Goal: Contribute content: Contribute content

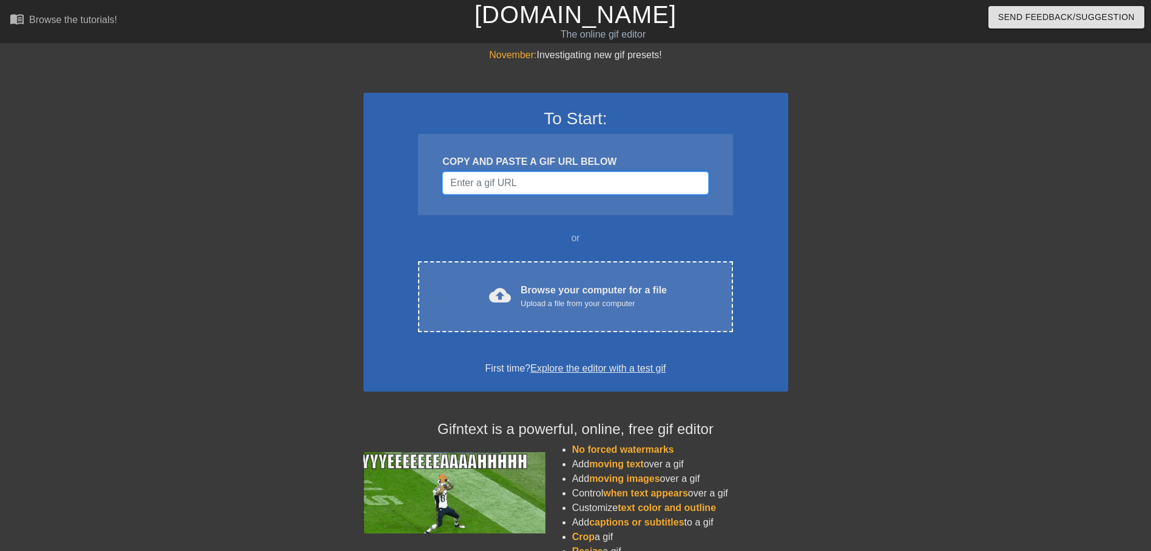
click at [471, 189] on input "Username" at bounding box center [575, 183] width 266 height 23
paste input "[URL][DOMAIN_NAME]"
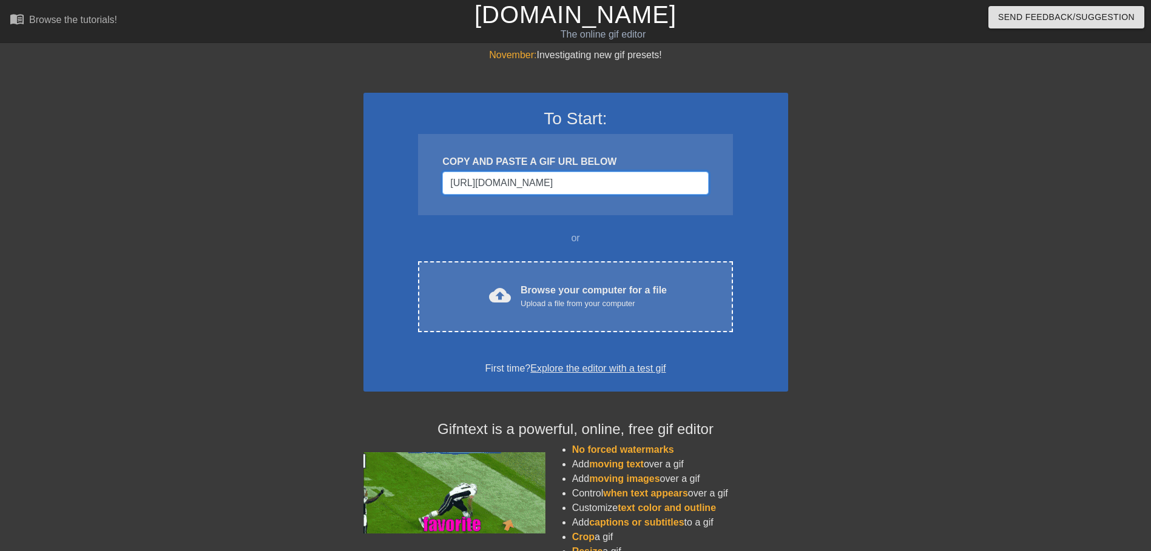
scroll to position [0, 106]
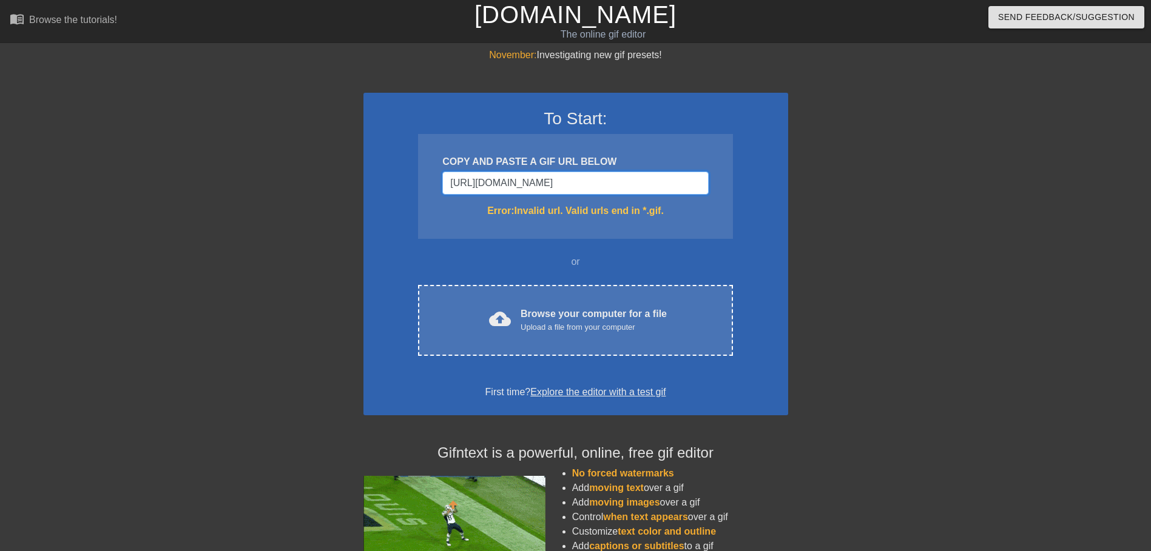
type input "[URL][DOMAIN_NAME]"
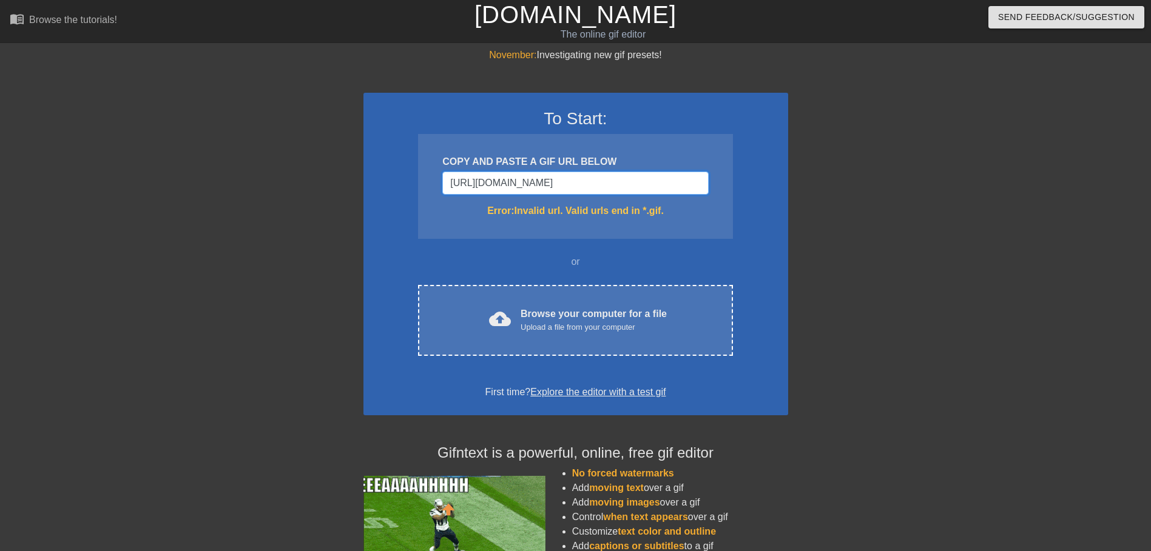
click at [516, 183] on input "[URL][DOMAIN_NAME]" at bounding box center [575, 183] width 266 height 23
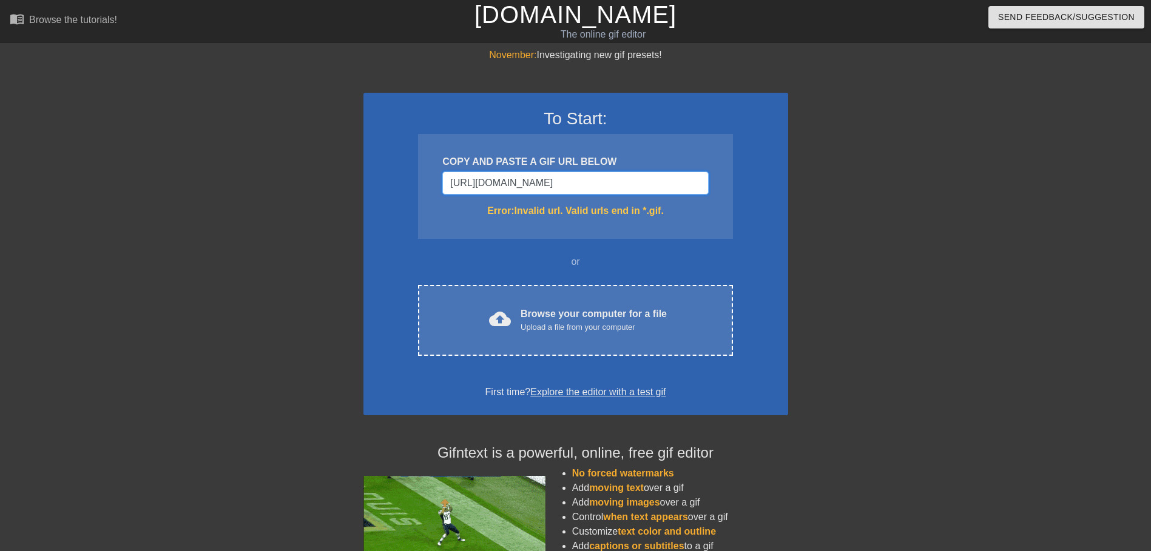
click at [516, 183] on input "[URL][DOMAIN_NAME]" at bounding box center [575, 183] width 266 height 23
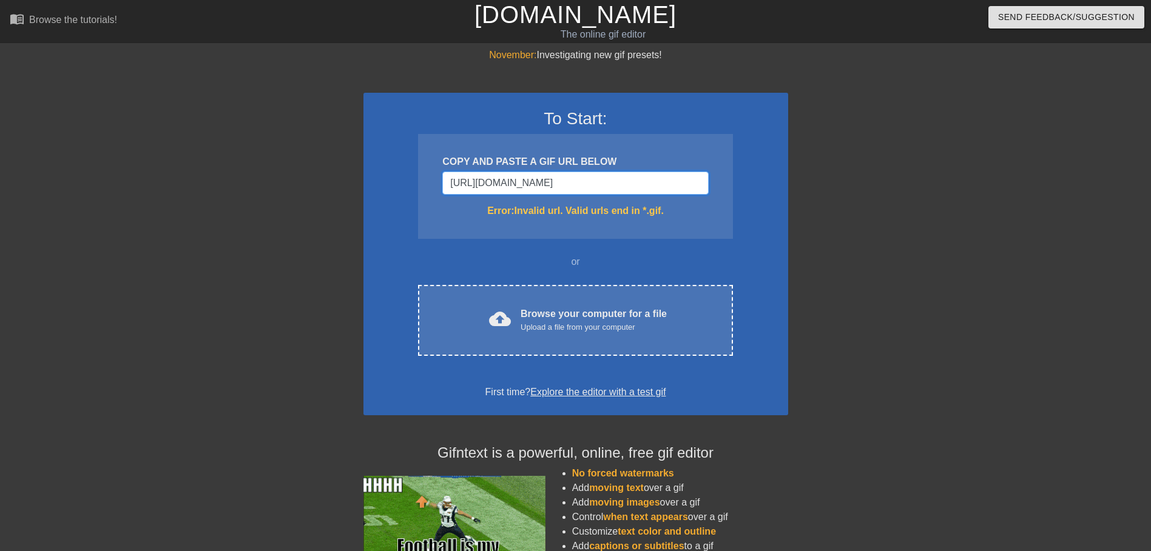
click at [516, 183] on input "[URL][DOMAIN_NAME]" at bounding box center [575, 183] width 266 height 23
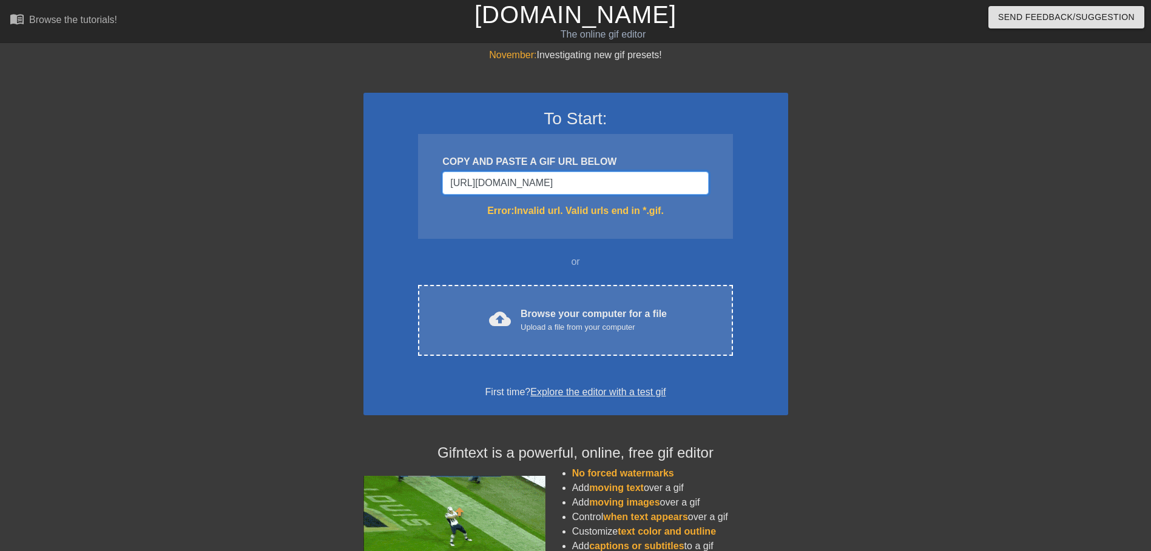
scroll to position [0, 0]
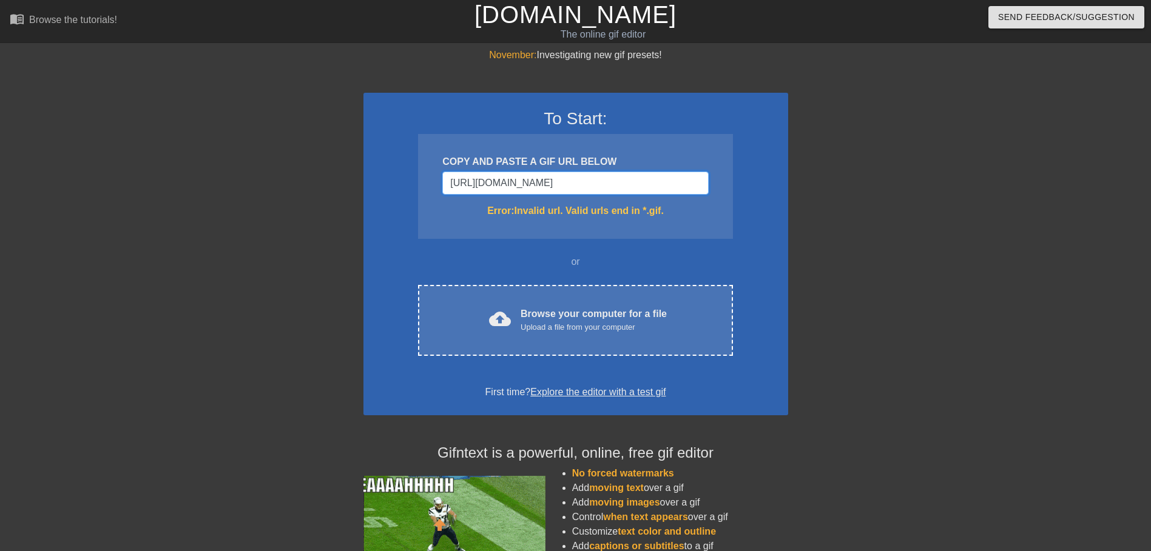
click at [510, 179] on input "[URL][DOMAIN_NAME]" at bounding box center [575, 183] width 266 height 23
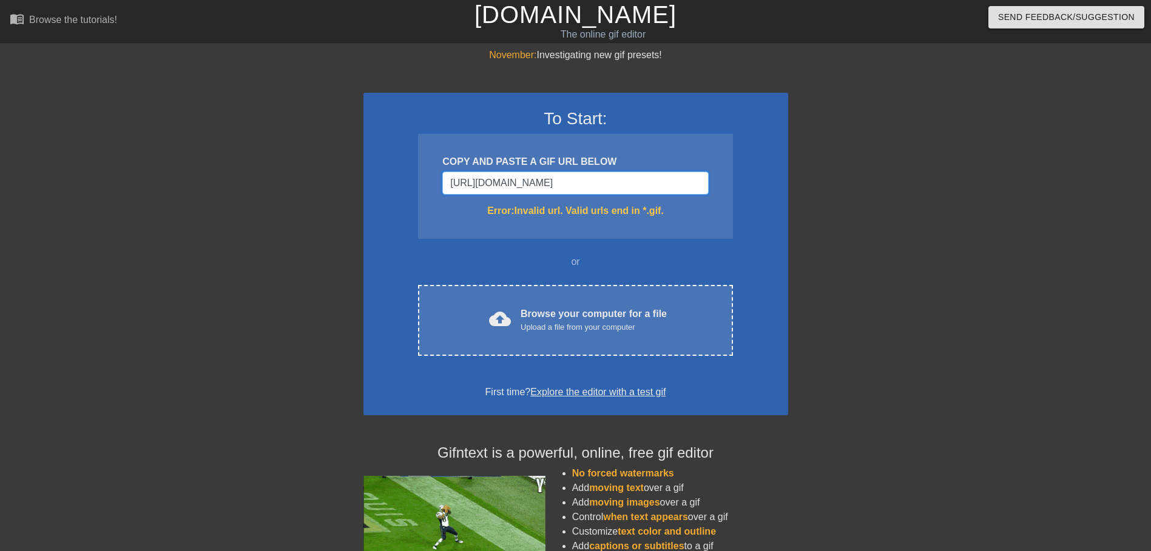
click at [510, 179] on input "[URL][DOMAIN_NAME]" at bounding box center [575, 183] width 266 height 23
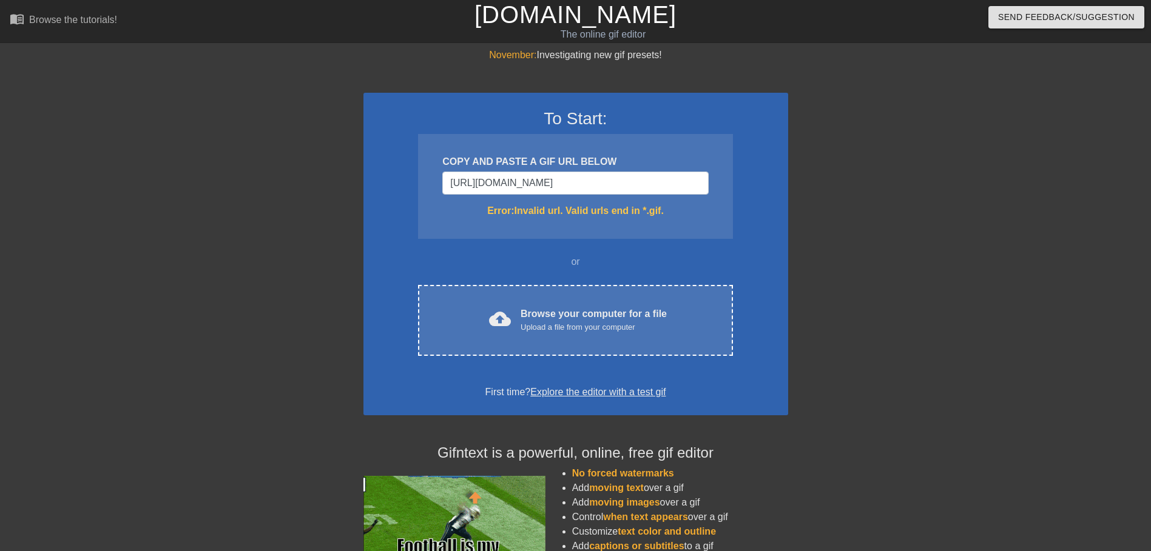
click at [609, 207] on div "Error: Invalid url. Valid urls end in *.gif." at bounding box center [575, 211] width 266 height 15
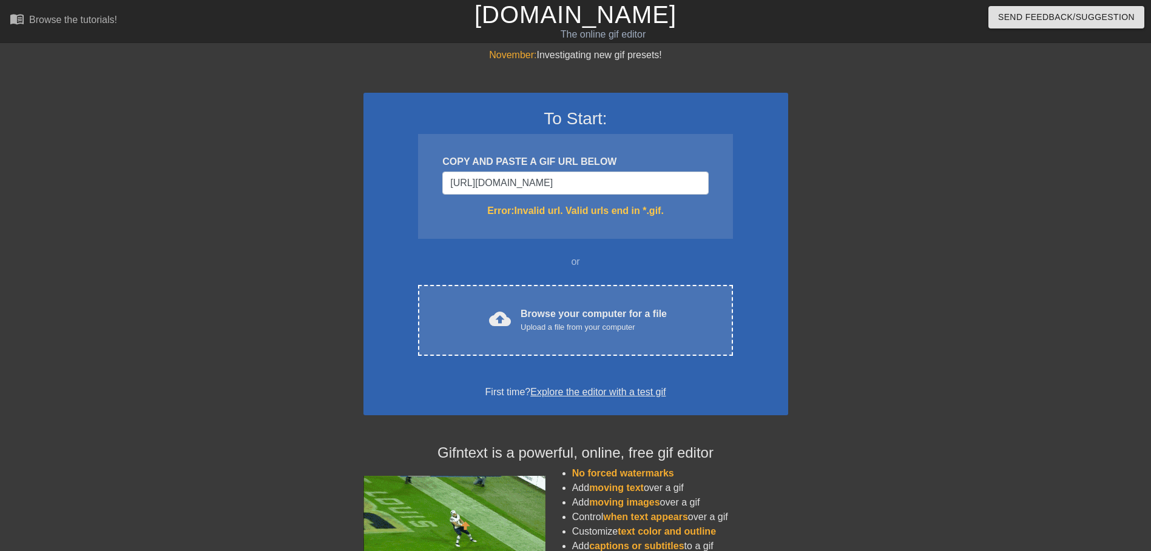
scroll to position [0, 0]
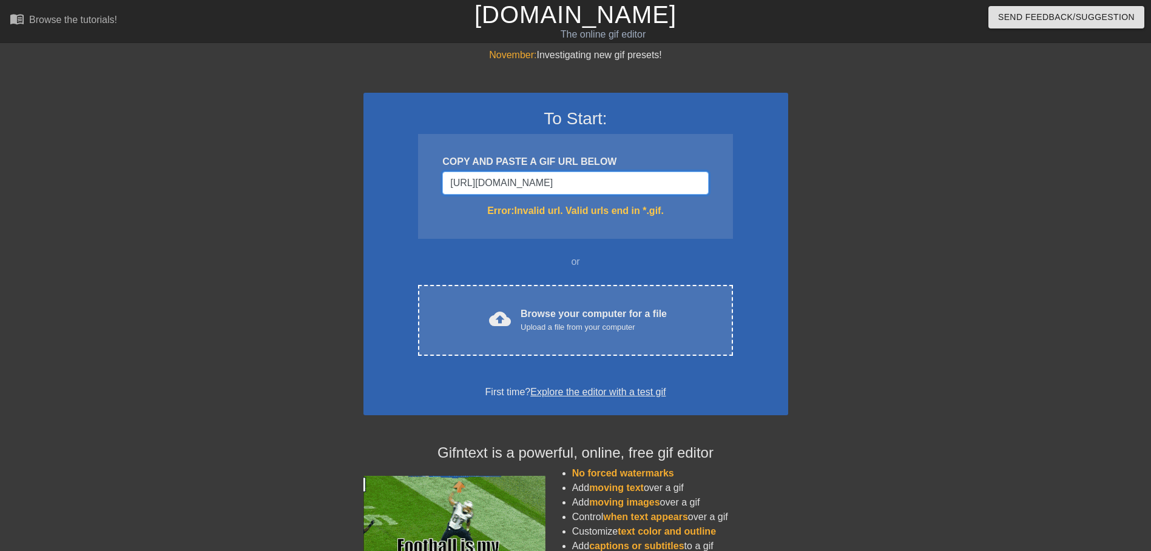
click at [632, 184] on input "[URL][DOMAIN_NAME]" at bounding box center [575, 183] width 266 height 23
click at [532, 180] on input "[URL][DOMAIN_NAME]" at bounding box center [575, 183] width 266 height 23
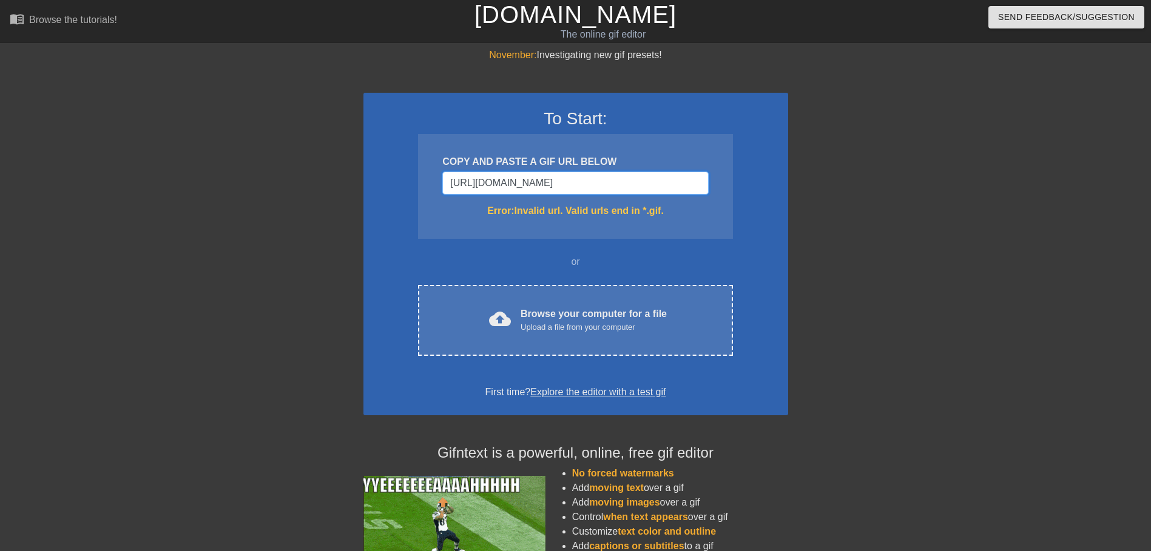
click at [532, 180] on input "[URL][DOMAIN_NAME]" at bounding box center [575, 183] width 266 height 23
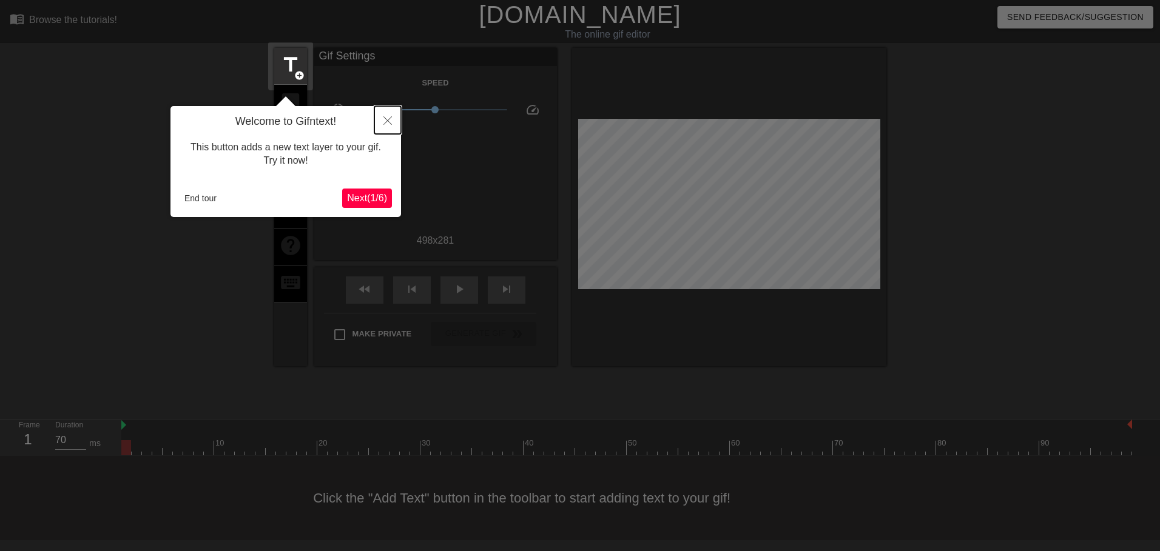
click at [383, 121] on button "Close" at bounding box center [387, 120] width 27 height 28
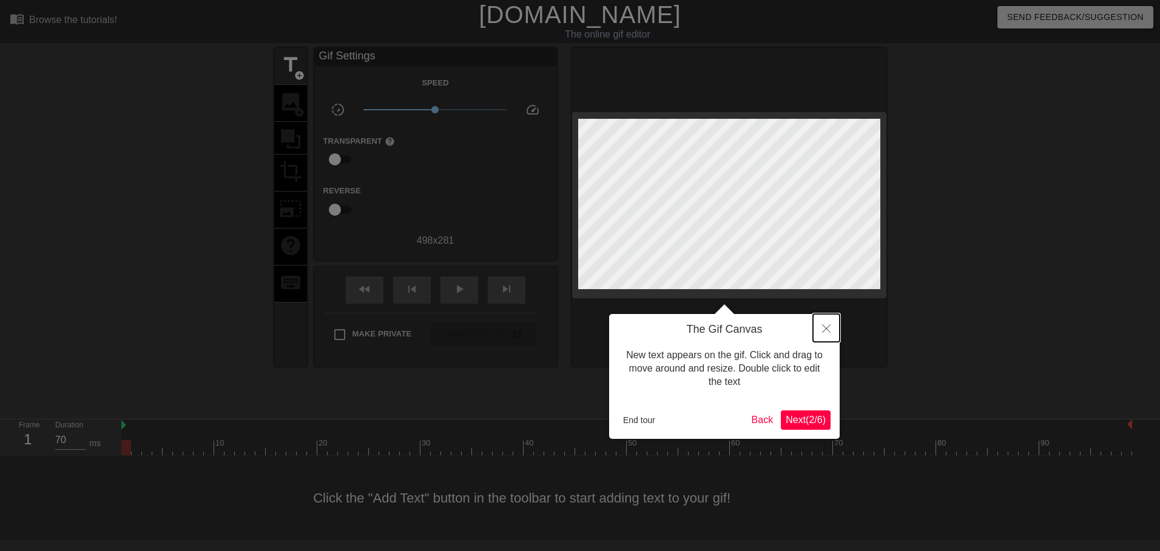
click at [827, 329] on icon "Close" at bounding box center [826, 329] width 8 height 8
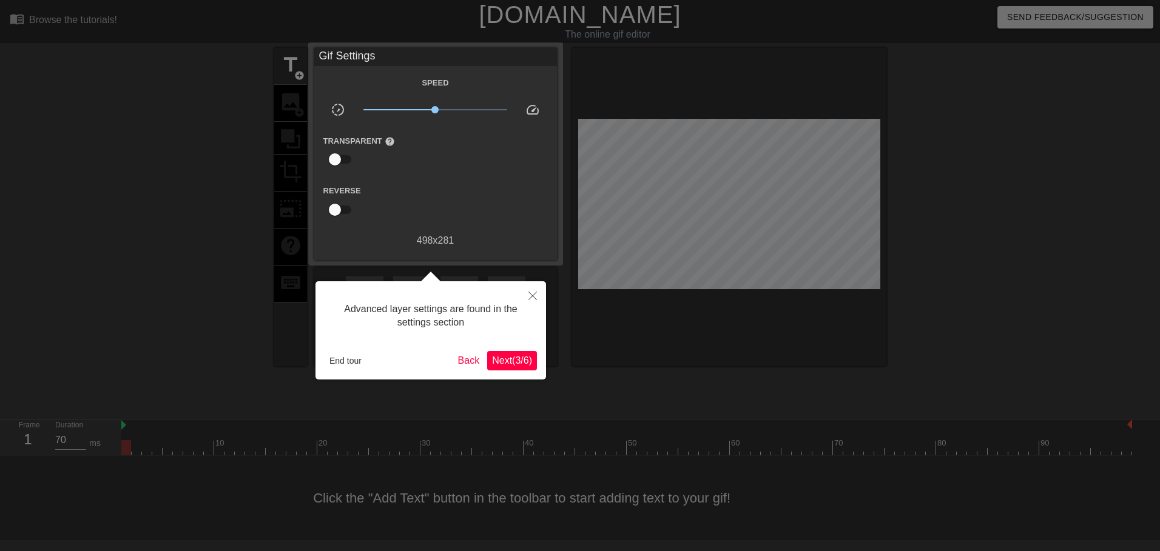
click at [510, 352] on button "Next ( 3 / 6 )" at bounding box center [512, 360] width 50 height 19
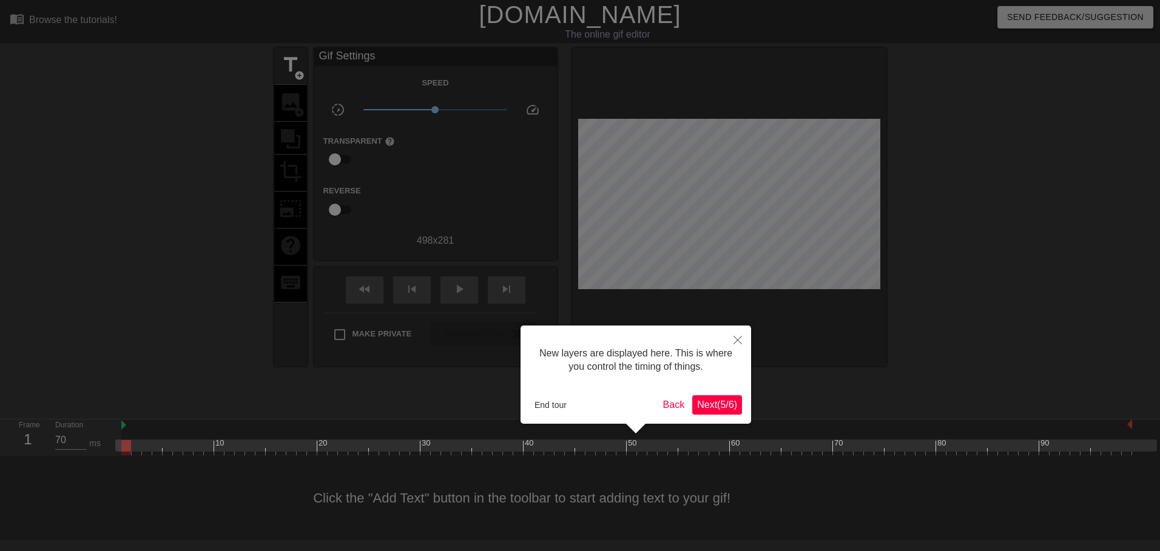
click at [710, 402] on span "Next ( 5 / 6 )" at bounding box center [717, 405] width 40 height 10
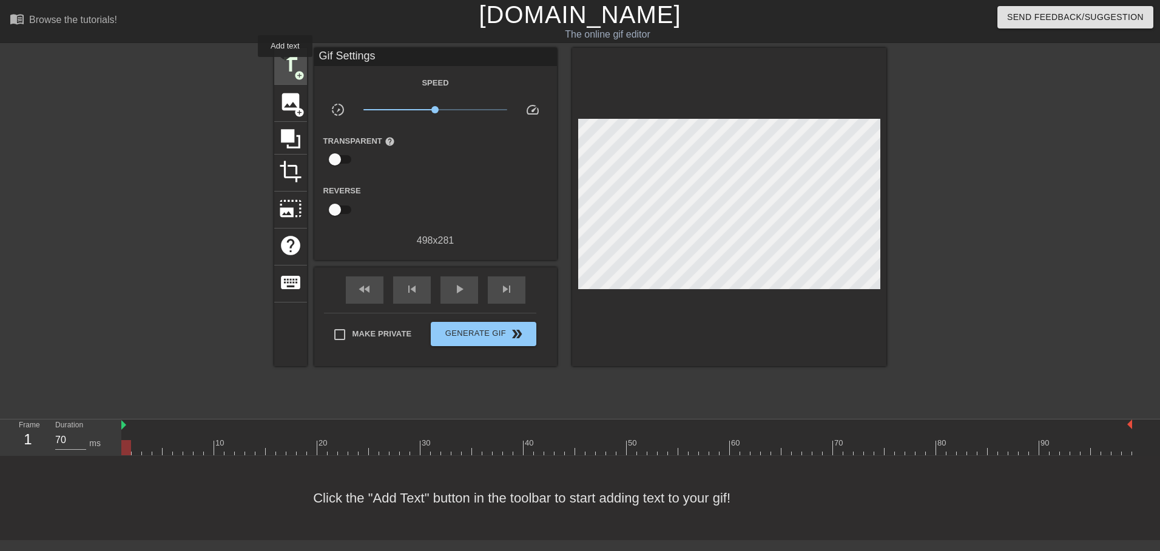
click at [285, 66] on span "title" at bounding box center [290, 64] width 23 height 23
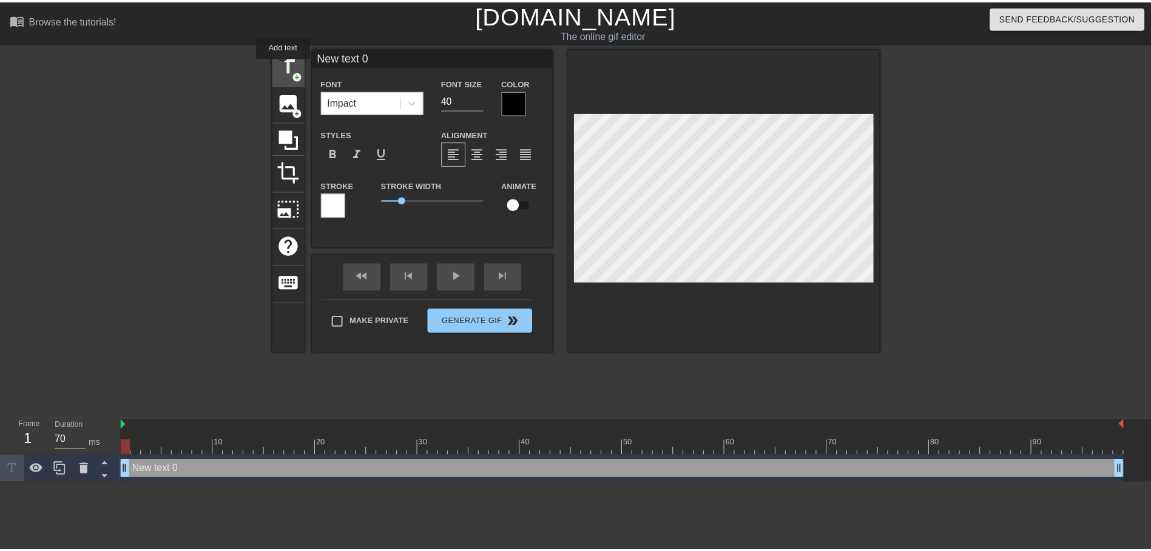
scroll to position [0, 0]
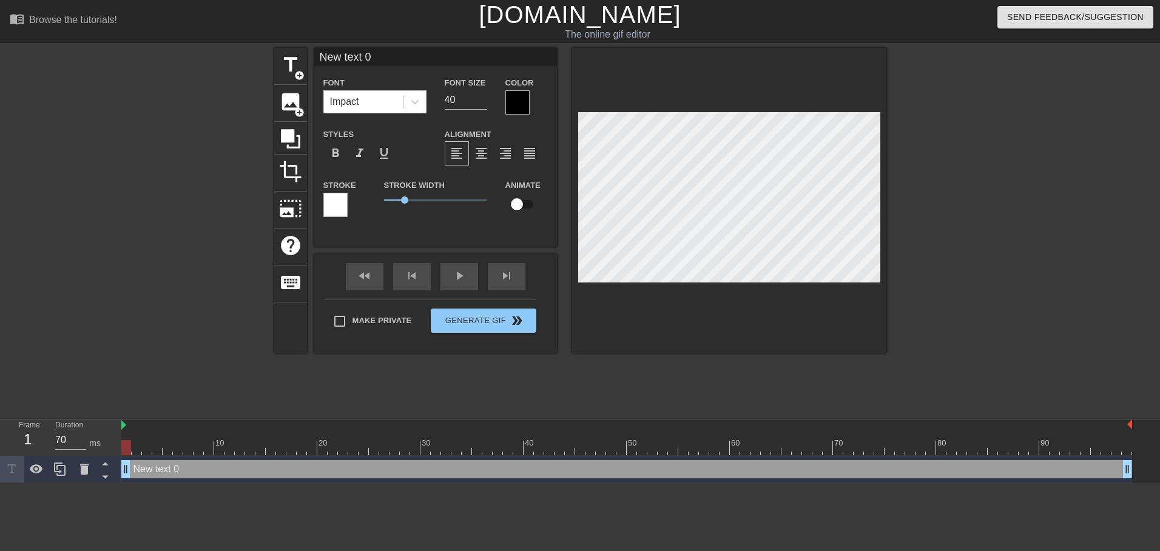
click at [704, 286] on div at bounding box center [729, 200] width 314 height 305
click at [707, 367] on div "title add_circle image add_circle crop photo_size_select_large help keyboard Ne…" at bounding box center [580, 230] width 612 height 364
click at [281, 139] on icon at bounding box center [290, 138] width 19 height 19
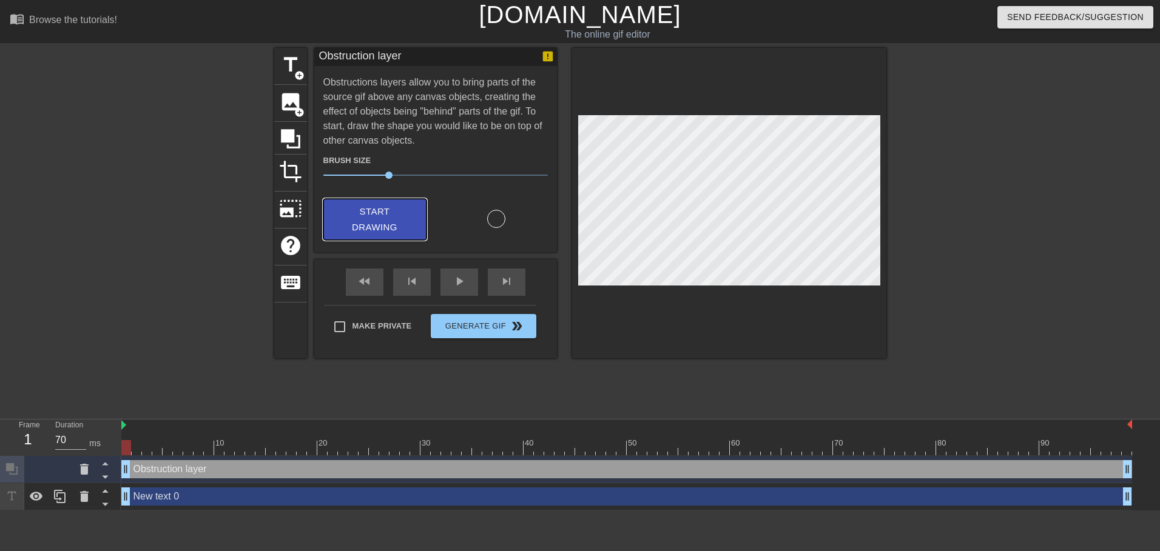
click at [374, 212] on span "Start Drawing" at bounding box center [375, 220] width 74 height 32
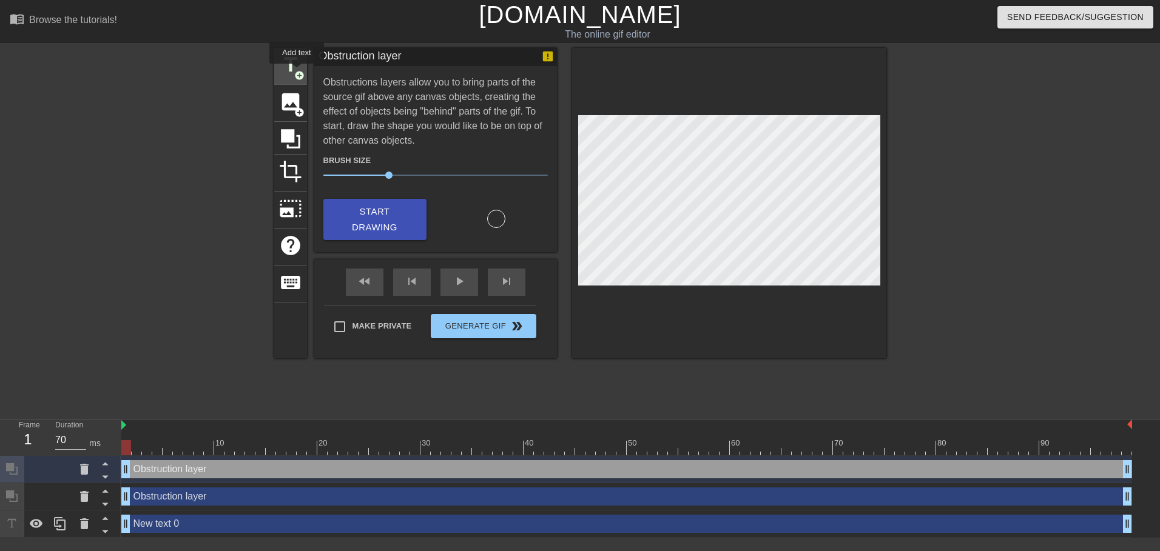
click at [297, 72] on span "add_circle" at bounding box center [299, 75] width 10 height 10
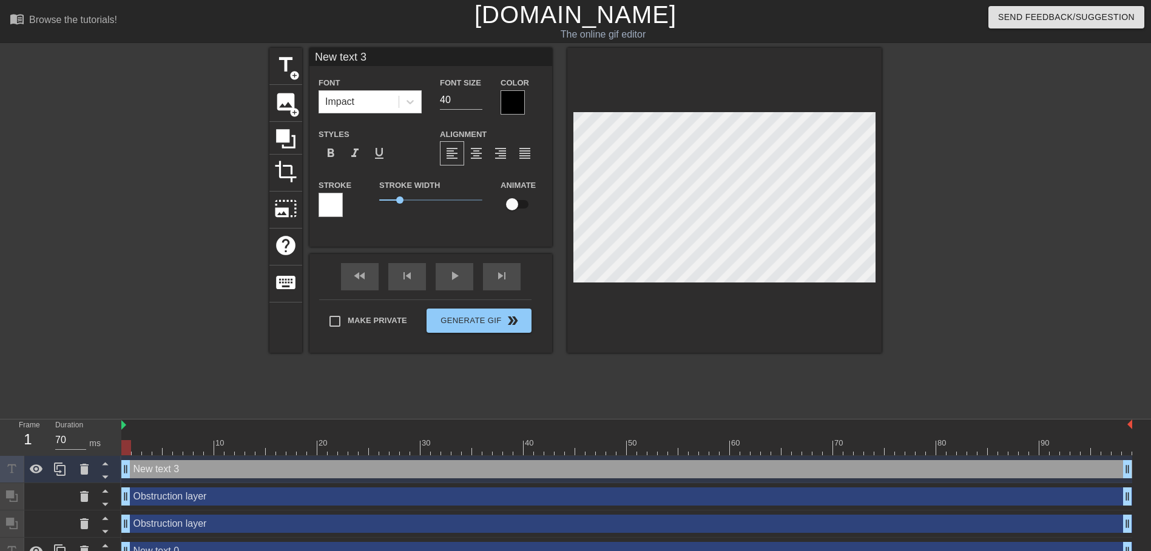
scroll to position [2, 2]
type input "c"
type textarea "c"
type input "ca"
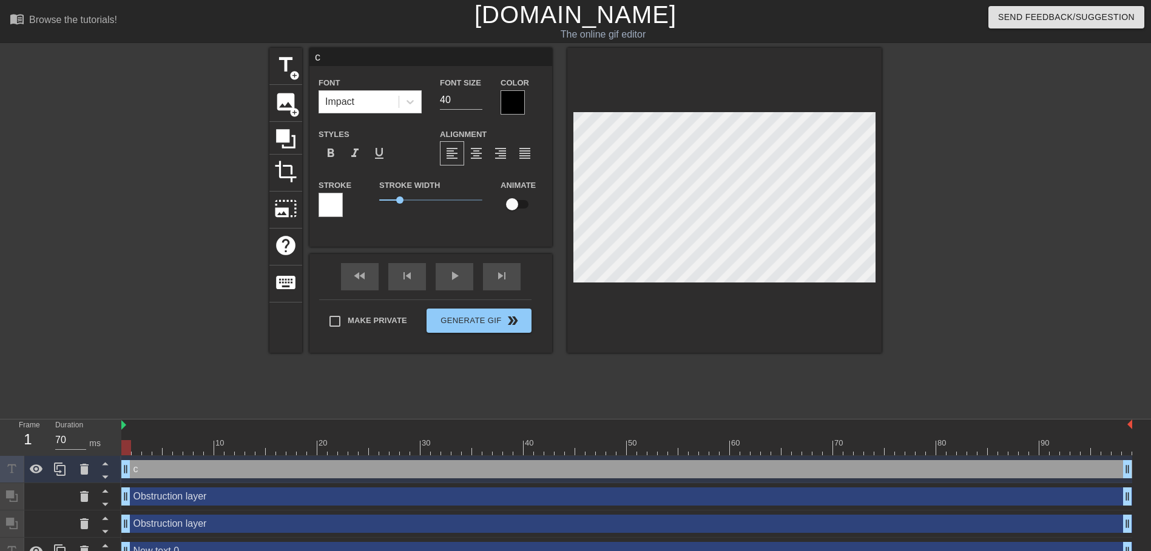
type textarea "ca"
type input "caf"
type textarea "caf"
type input "cafe"
type textarea "cafe"
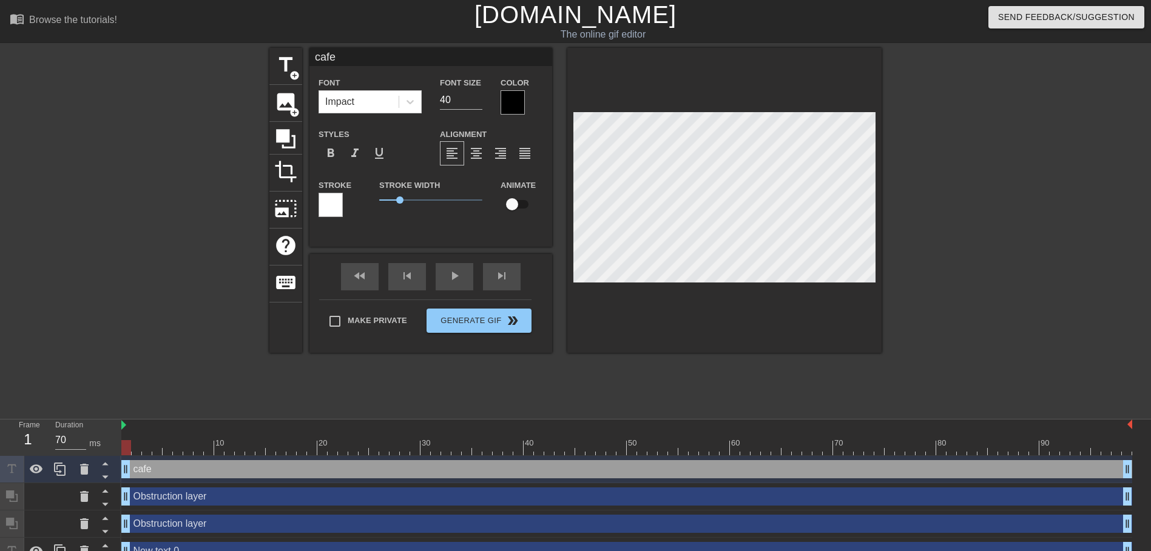
type input "cafec"
type textarea "cafec"
type input "cafeci"
type textarea "cafeci"
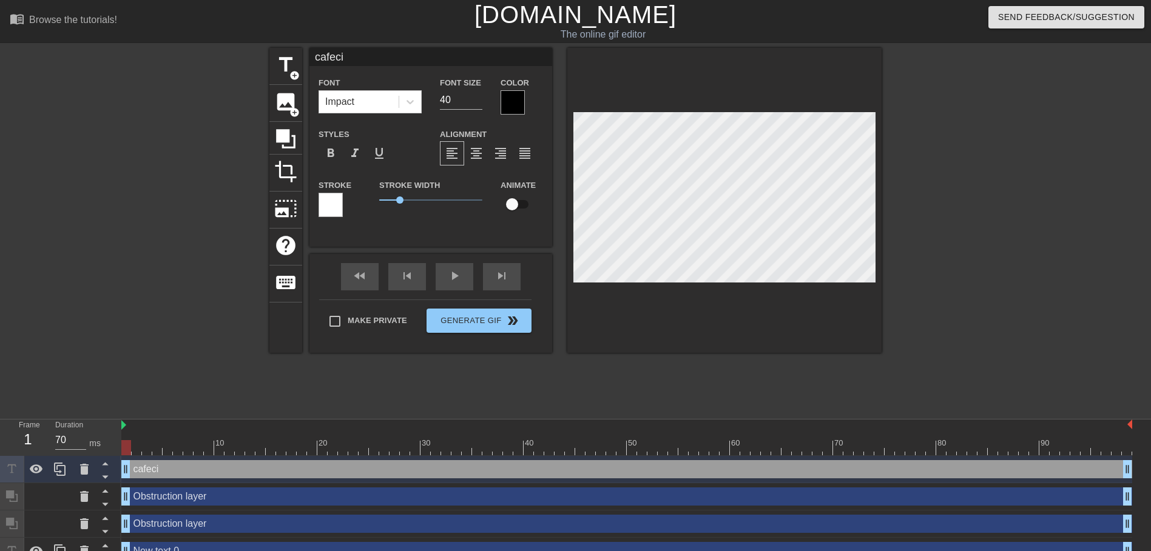
type input "cafecit"
type textarea "cafecit"
type input "cafecito"
type textarea "cafecito"
click at [414, 103] on icon at bounding box center [410, 102] width 12 height 12
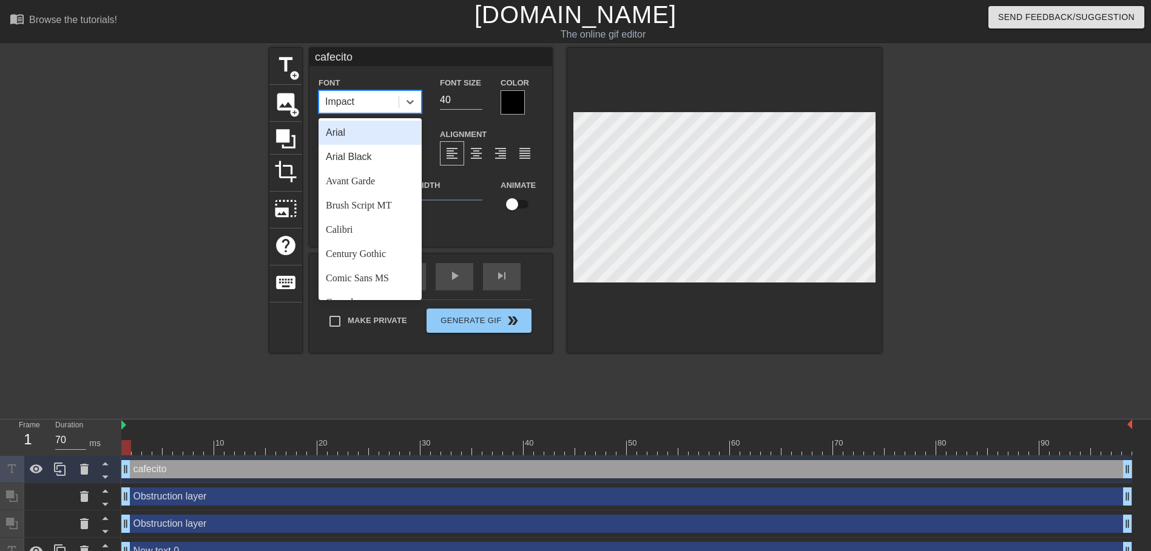
click at [360, 138] on div "Arial" at bounding box center [369, 133] width 103 height 24
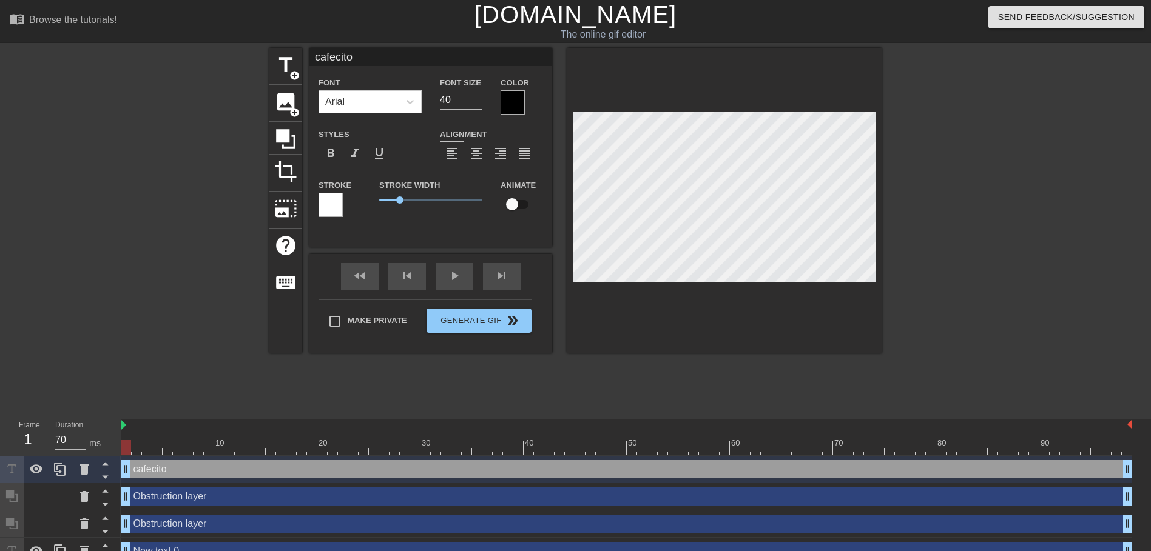
click at [509, 99] on div at bounding box center [512, 102] width 24 height 24
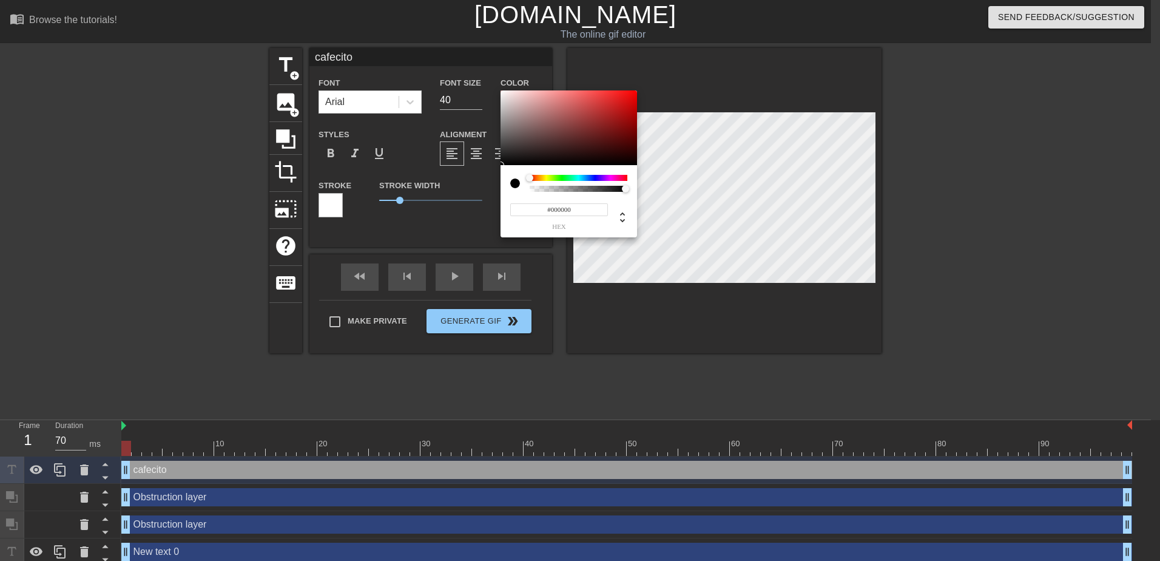
type input "0"
drag, startPoint x: 624, startPoint y: 188, endPoint x: 503, endPoint y: 198, distance: 121.1
click at [503, 198] on div "0 r 0 g 0 b 0 a" at bounding box center [568, 201] width 136 height 72
click at [514, 186] on div at bounding box center [515, 183] width 10 height 10
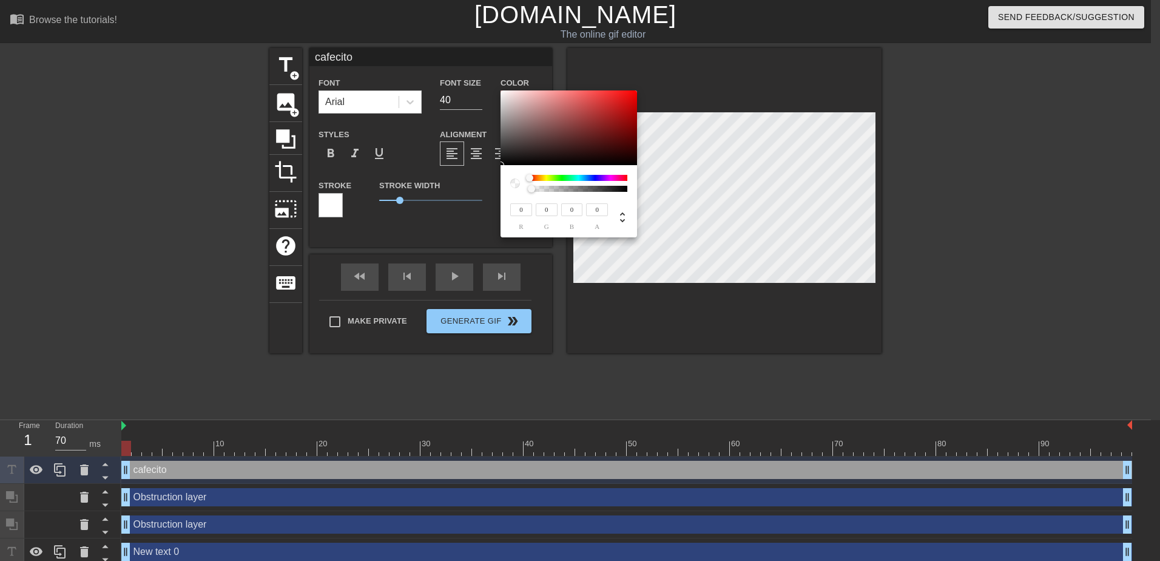
click at [514, 184] on div at bounding box center [515, 183] width 10 height 10
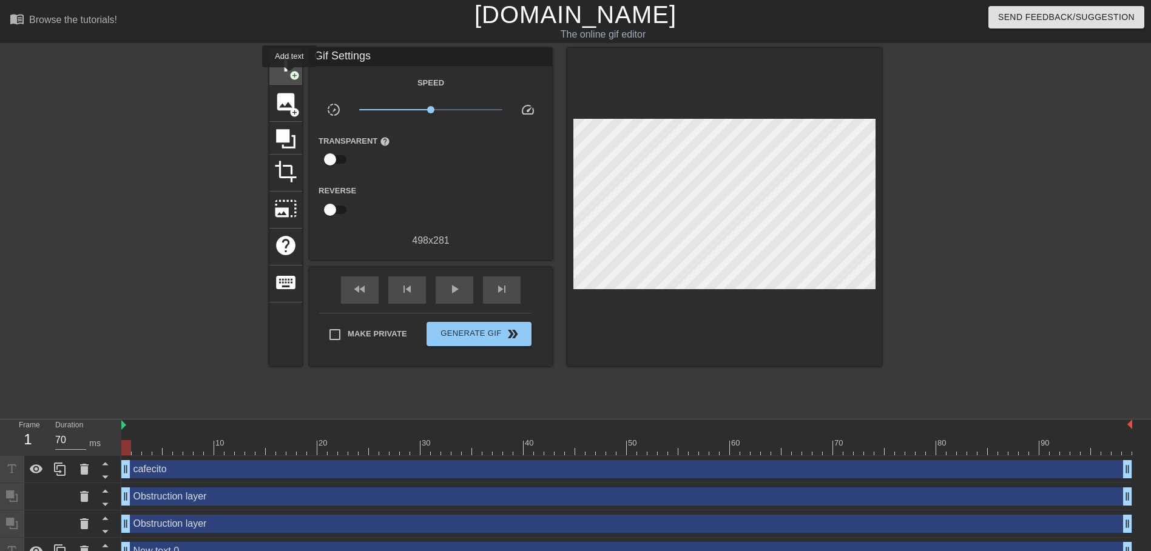
click at [288, 75] on span "title" at bounding box center [285, 64] width 23 height 23
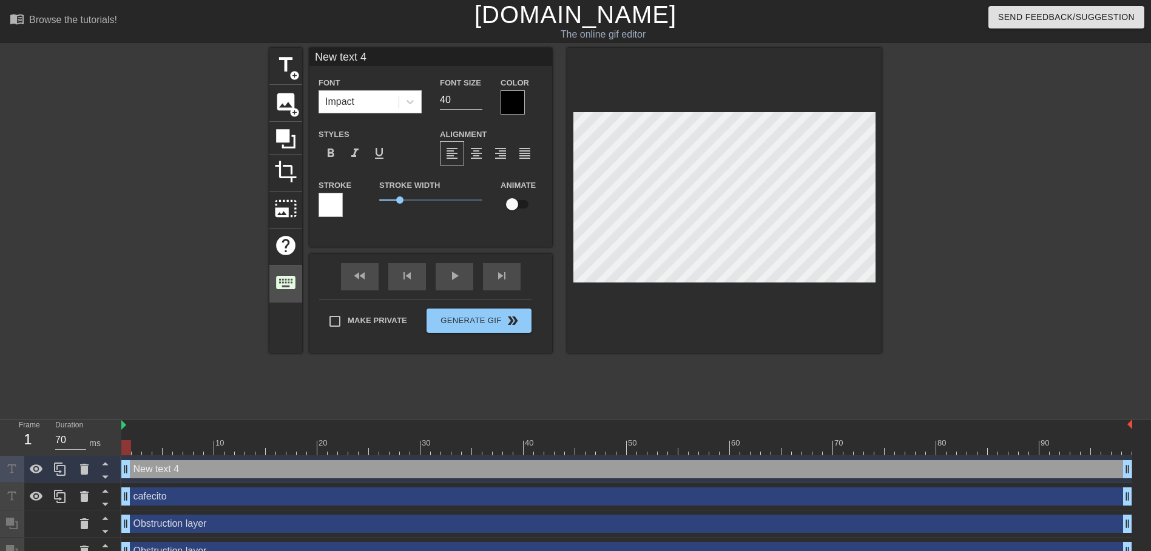
scroll to position [44, 0]
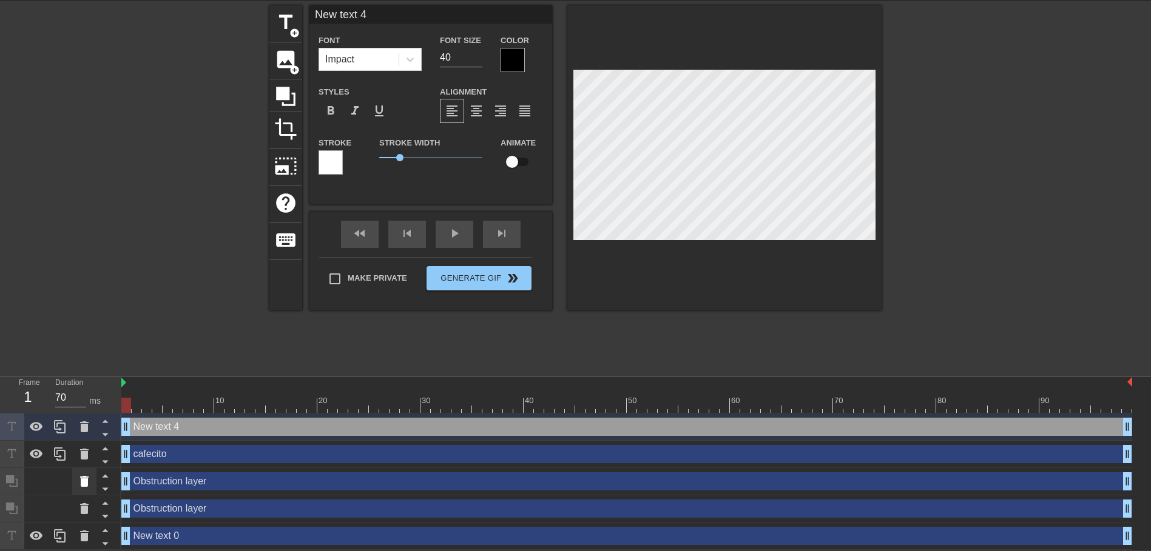
click at [84, 480] on icon at bounding box center [84, 481] width 8 height 11
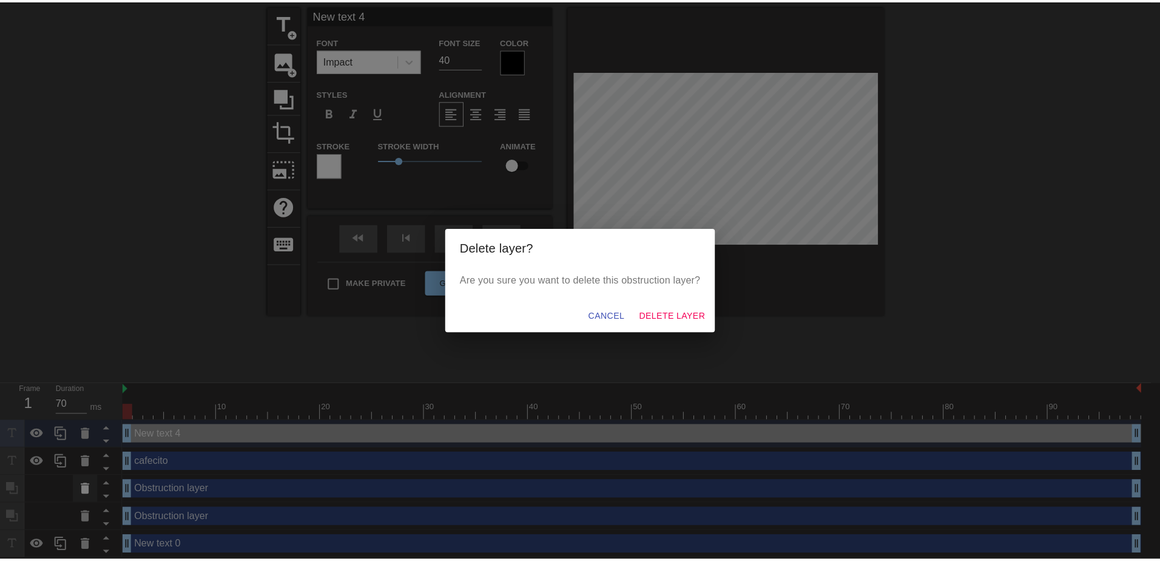
scroll to position [35, 0]
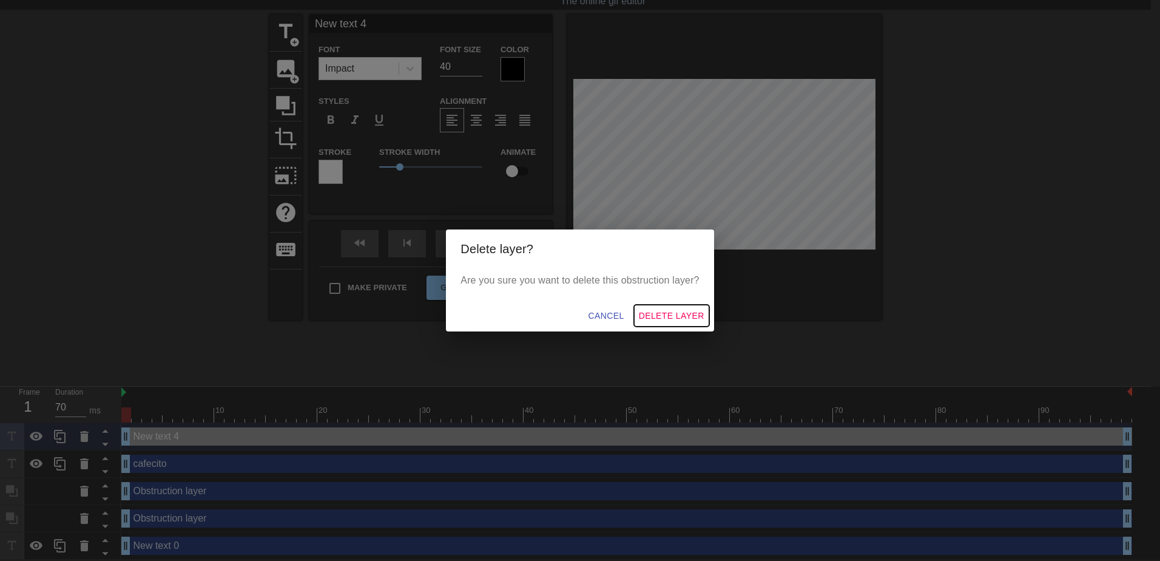
click at [685, 315] on span "Delete Layer" at bounding box center [672, 315] width 66 height 15
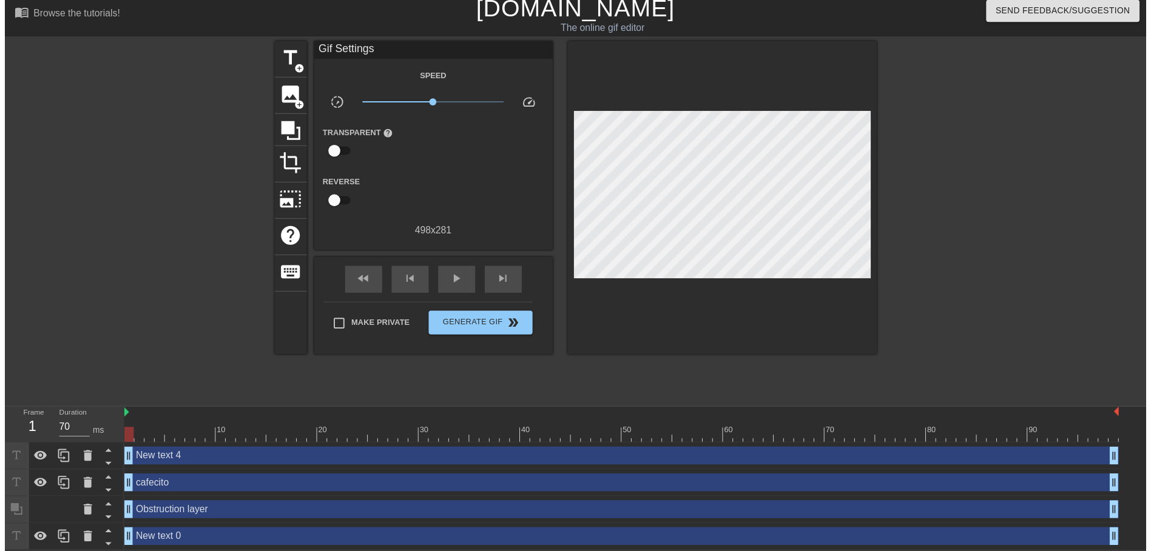
scroll to position [16, 0]
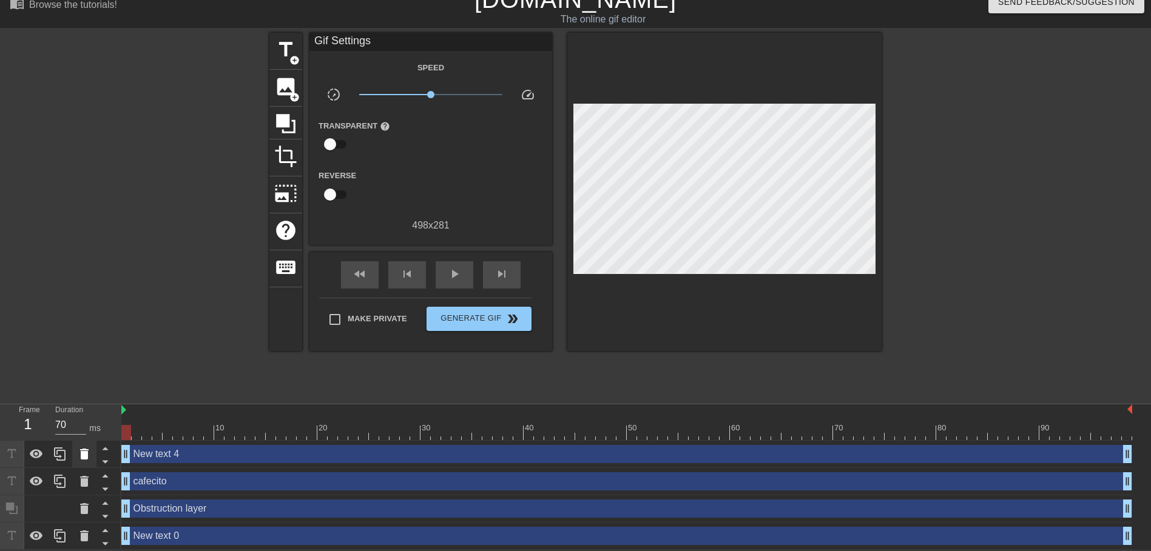
click at [79, 451] on icon at bounding box center [84, 454] width 15 height 15
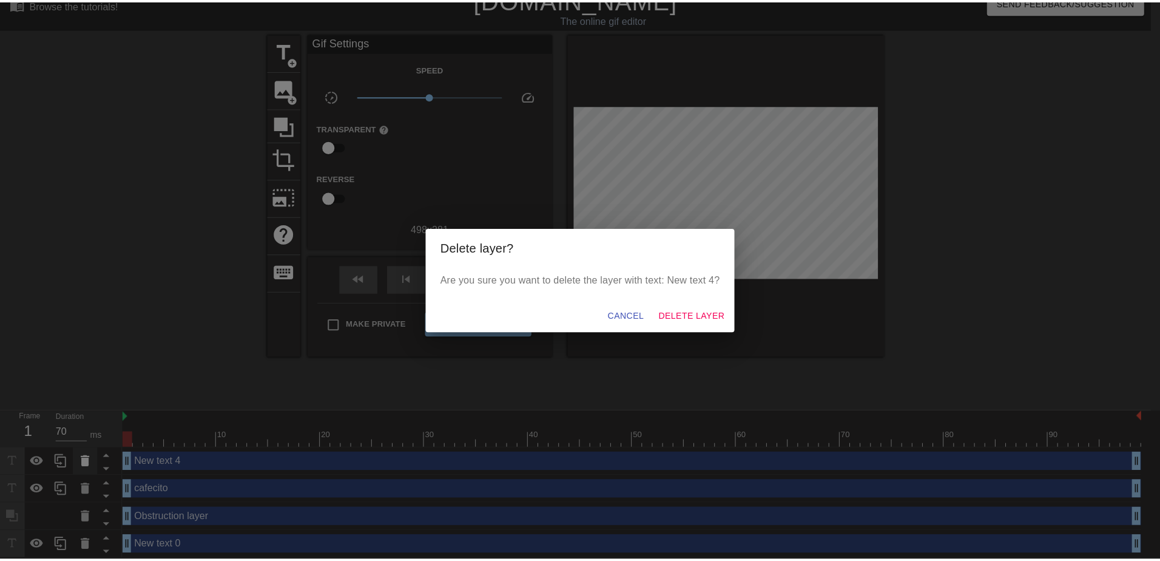
scroll to position [7, 0]
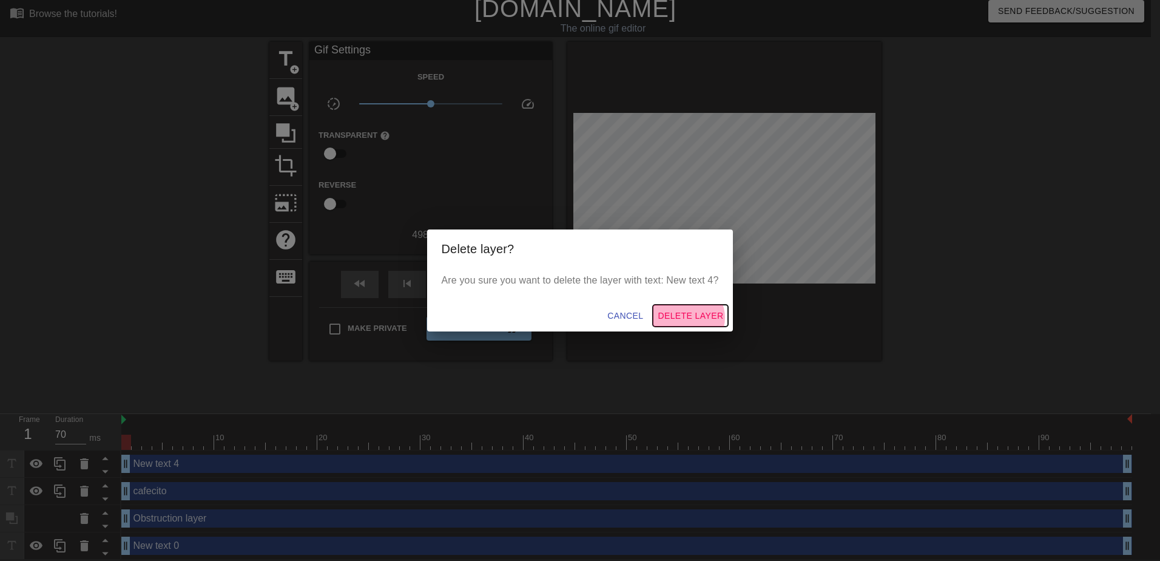
click at [691, 317] on span "Delete Layer" at bounding box center [691, 315] width 66 height 15
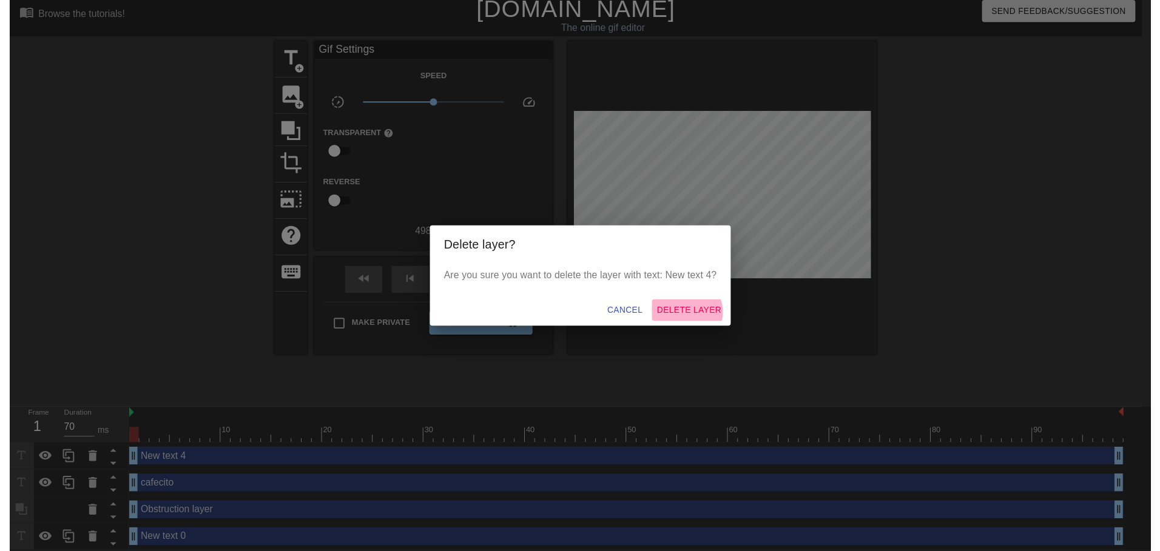
scroll to position [0, 0]
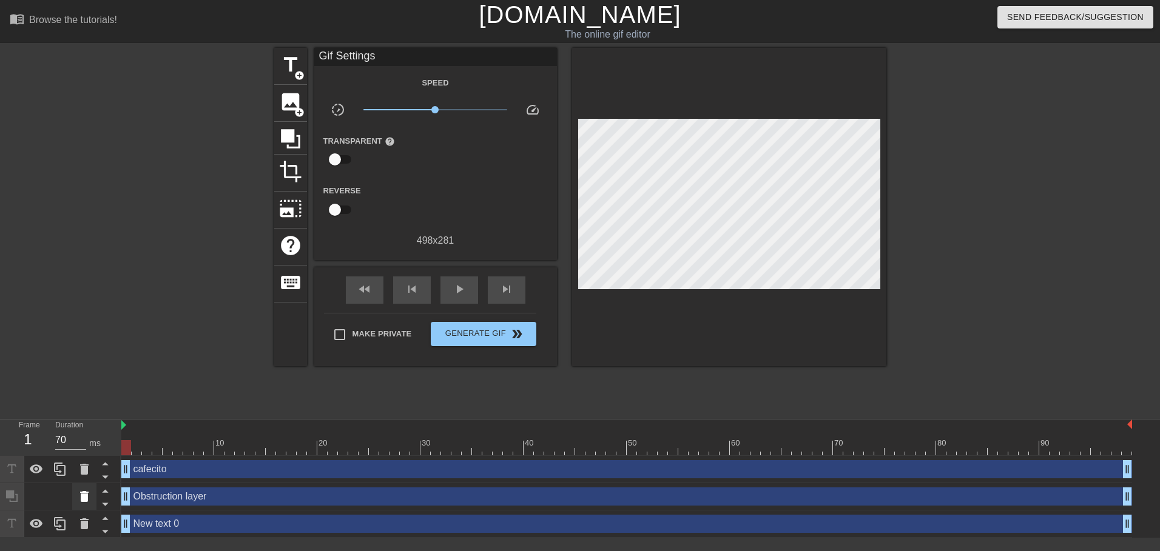
click at [78, 496] on icon at bounding box center [84, 497] width 15 height 15
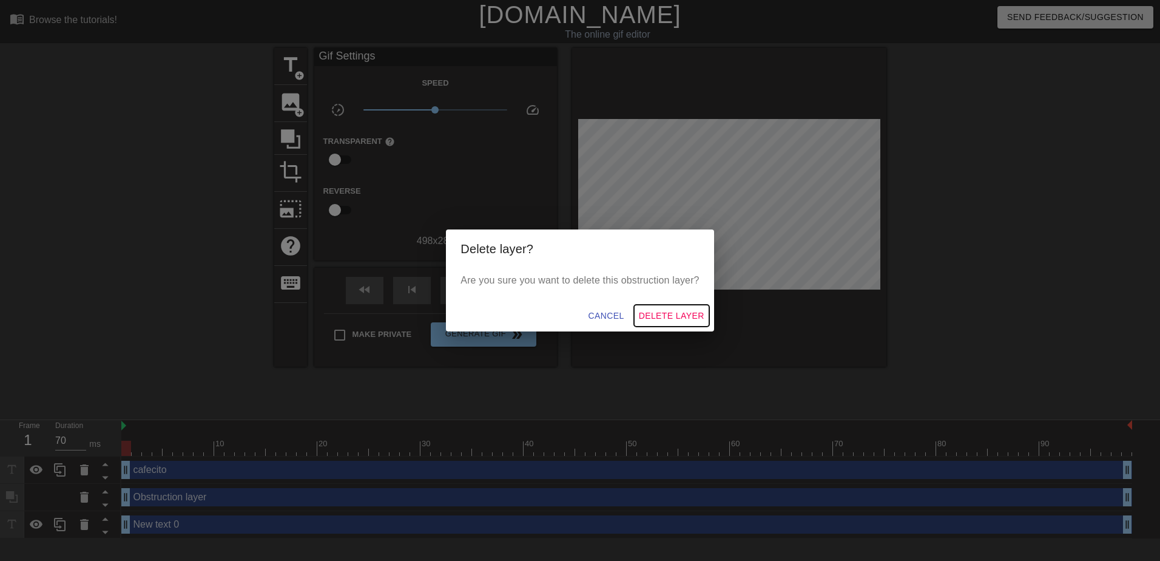
click at [671, 315] on span "Delete Layer" at bounding box center [672, 315] width 66 height 15
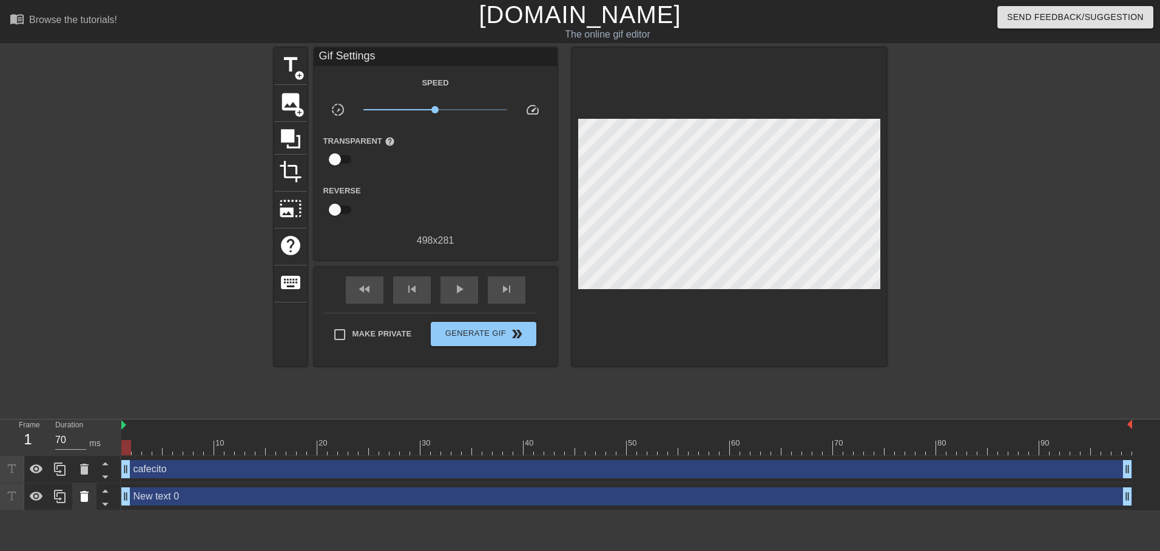
click at [87, 499] on icon at bounding box center [84, 496] width 8 height 11
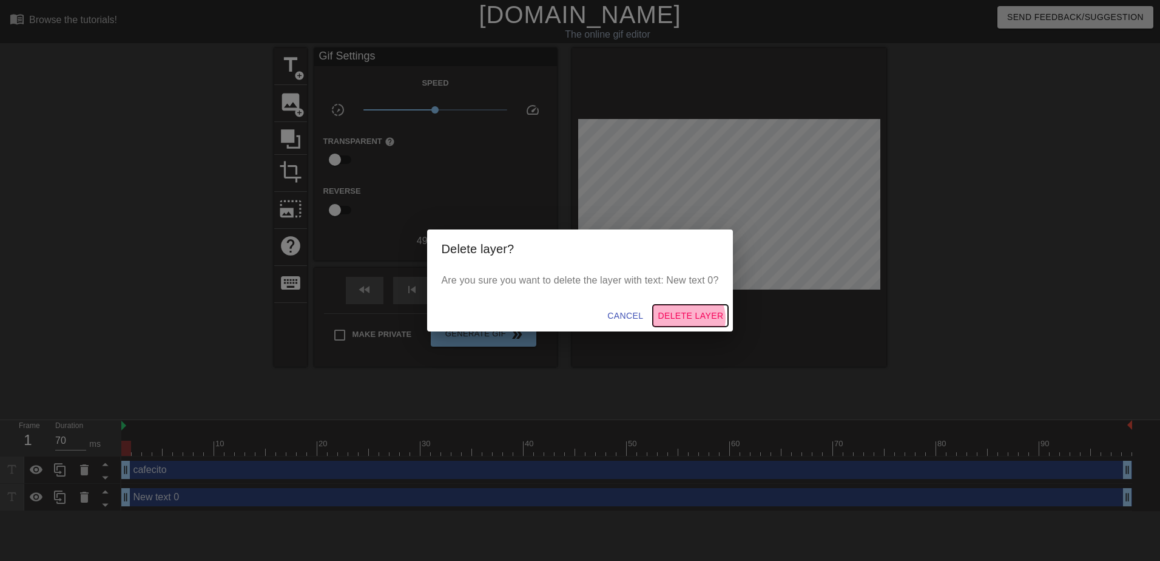
click at [688, 318] on span "Delete Layer" at bounding box center [691, 315] width 66 height 15
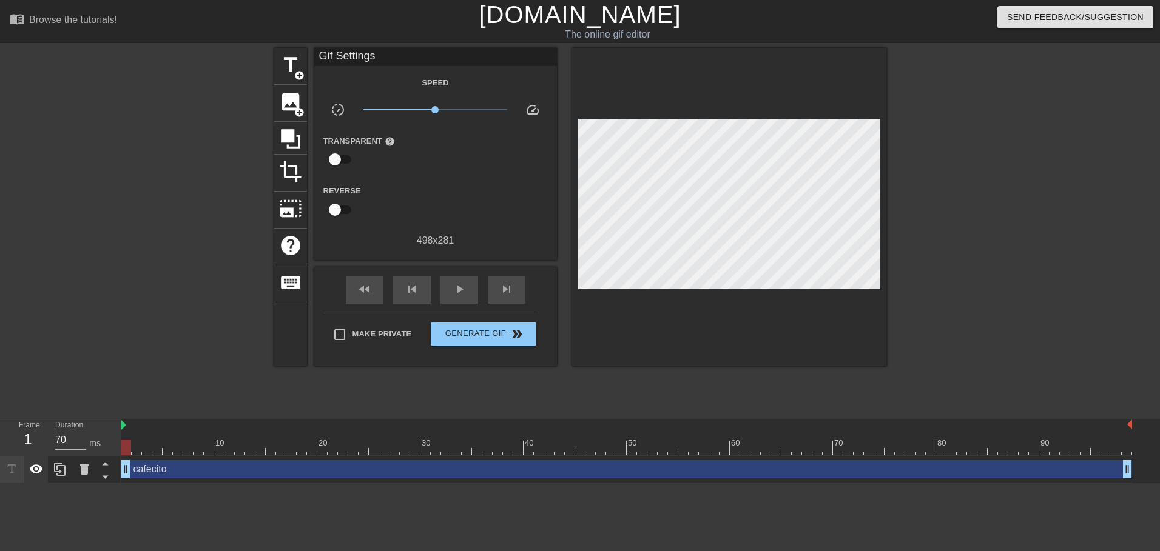
click at [40, 472] on icon at bounding box center [36, 469] width 13 height 9
click at [40, 472] on icon at bounding box center [36, 470] width 13 height 12
click at [36, 470] on icon at bounding box center [36, 469] width 13 height 9
click at [15, 470] on icon at bounding box center [12, 469] width 14 height 14
click at [170, 470] on div "cafecito drag_handle drag_handle" at bounding box center [626, 469] width 1011 height 18
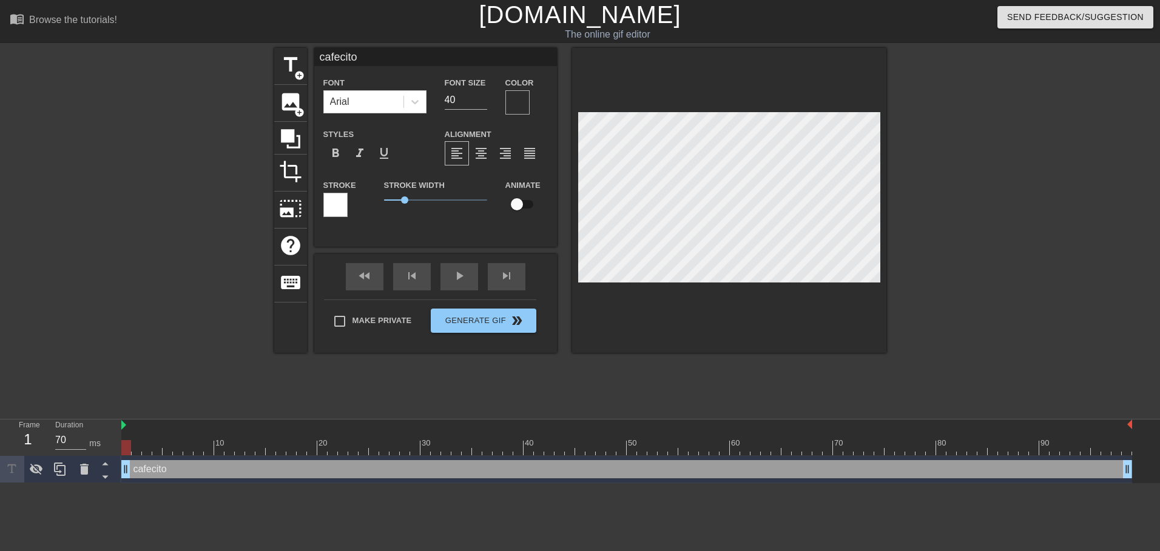
click at [169, 471] on div "cafecito drag_handle drag_handle" at bounding box center [626, 469] width 1011 height 18
click at [40, 471] on icon at bounding box center [36, 470] width 13 height 12
click at [517, 98] on div at bounding box center [517, 102] width 24 height 24
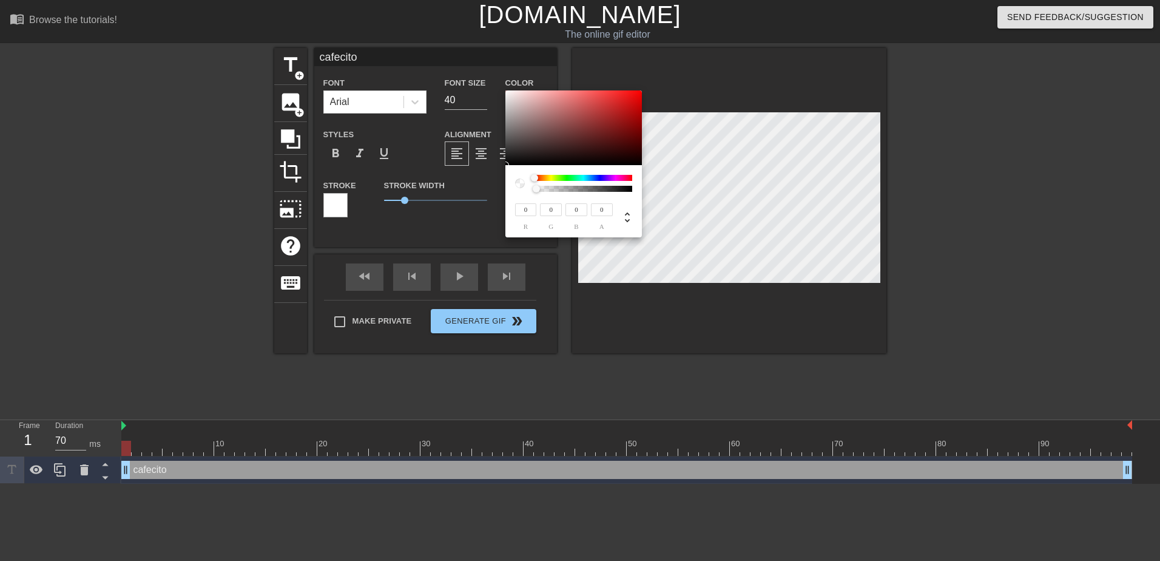
click at [519, 184] on div at bounding box center [520, 183] width 10 height 10
click at [520, 182] on div at bounding box center [520, 183] width 10 height 10
type input "9"
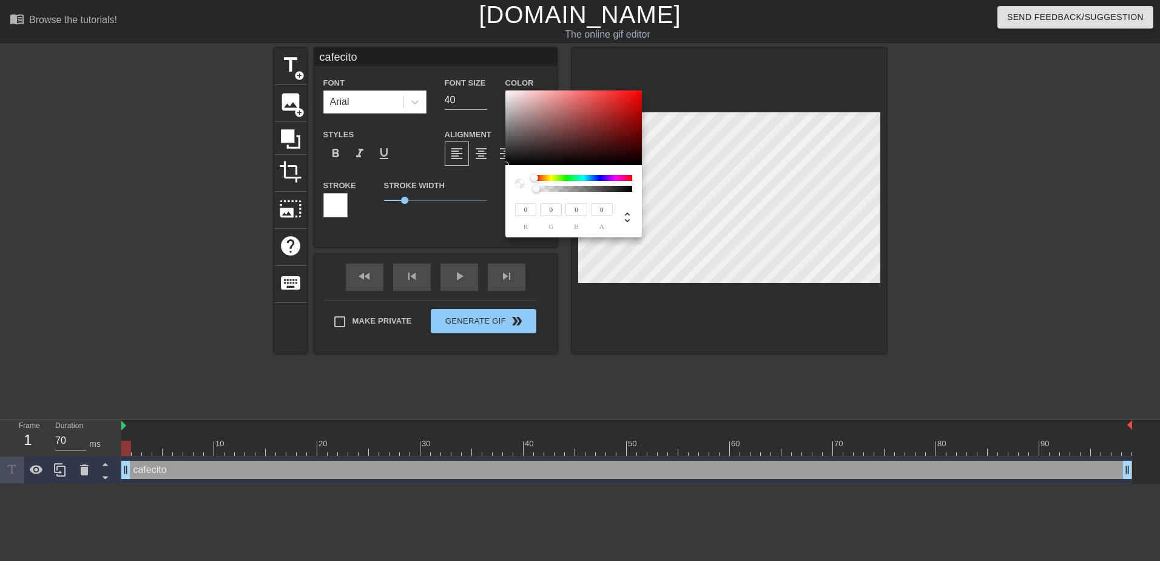
type input "9"
type input "7"
type input "21"
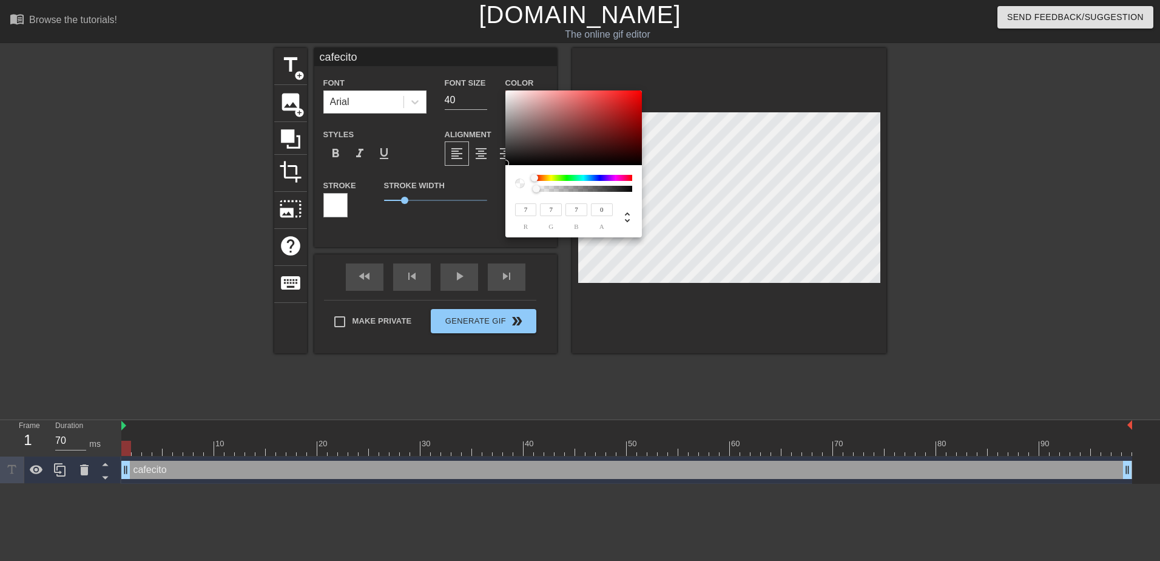
type input "20"
type input "64"
type input "61"
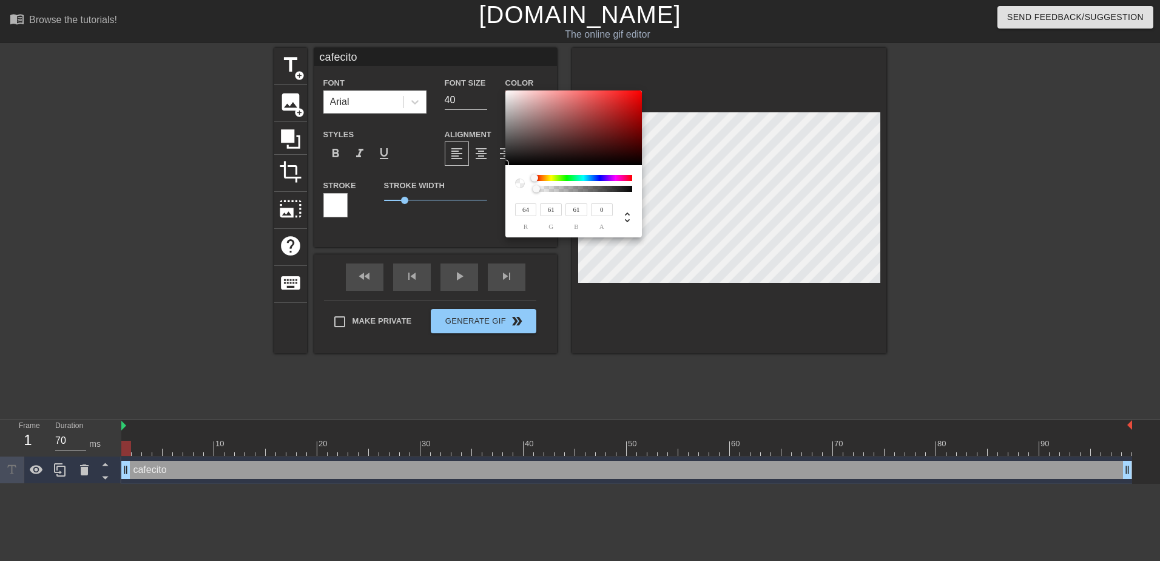
type input "108"
type input "101"
type input "153"
type input "143"
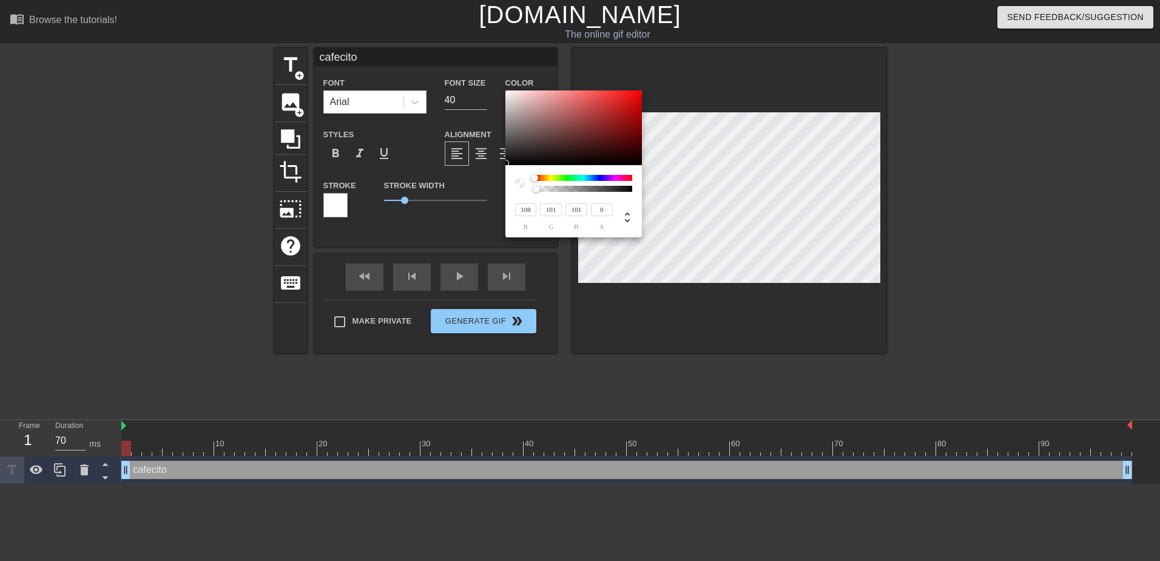
type input "143"
type input "172"
type input "160"
type input "186"
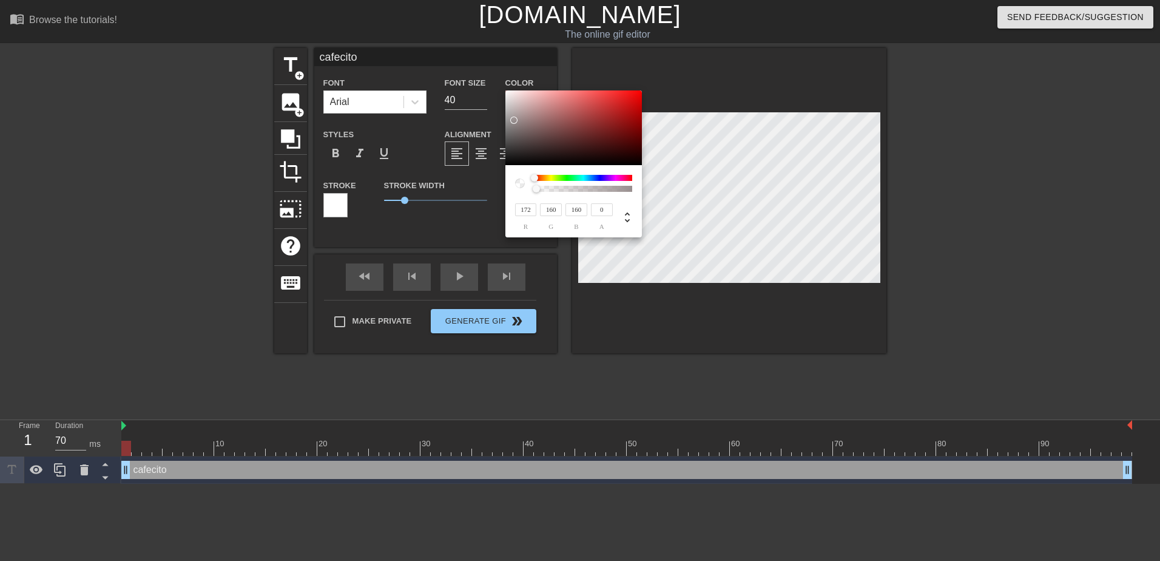
type input "174"
type input "205"
type input "192"
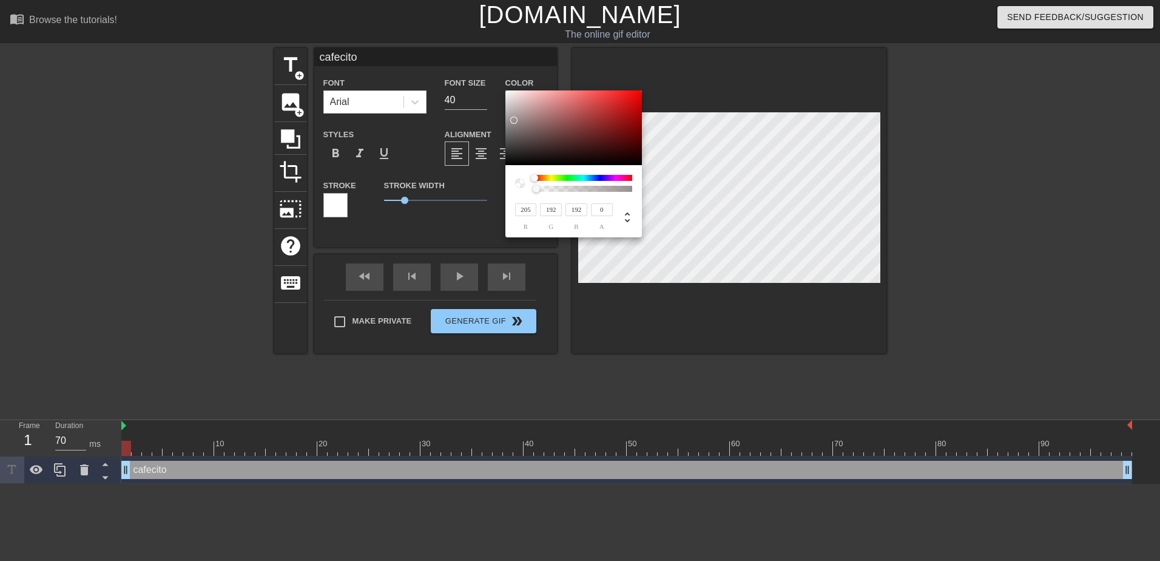
type input "215"
type input "203"
type input "223"
type input "213"
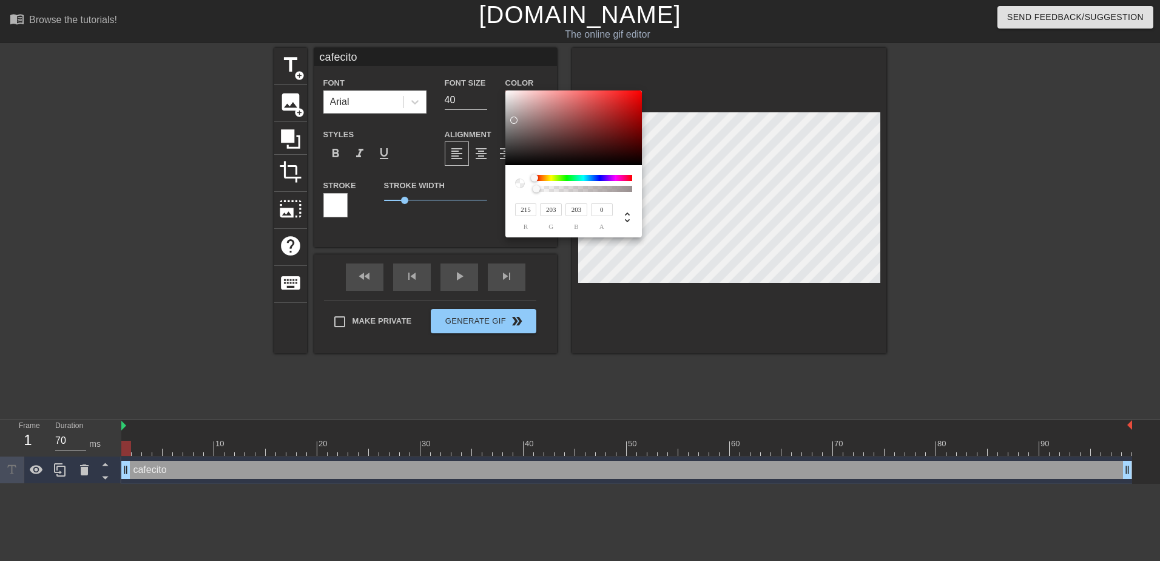
type input "213"
type input "235"
type input "232"
type input "252"
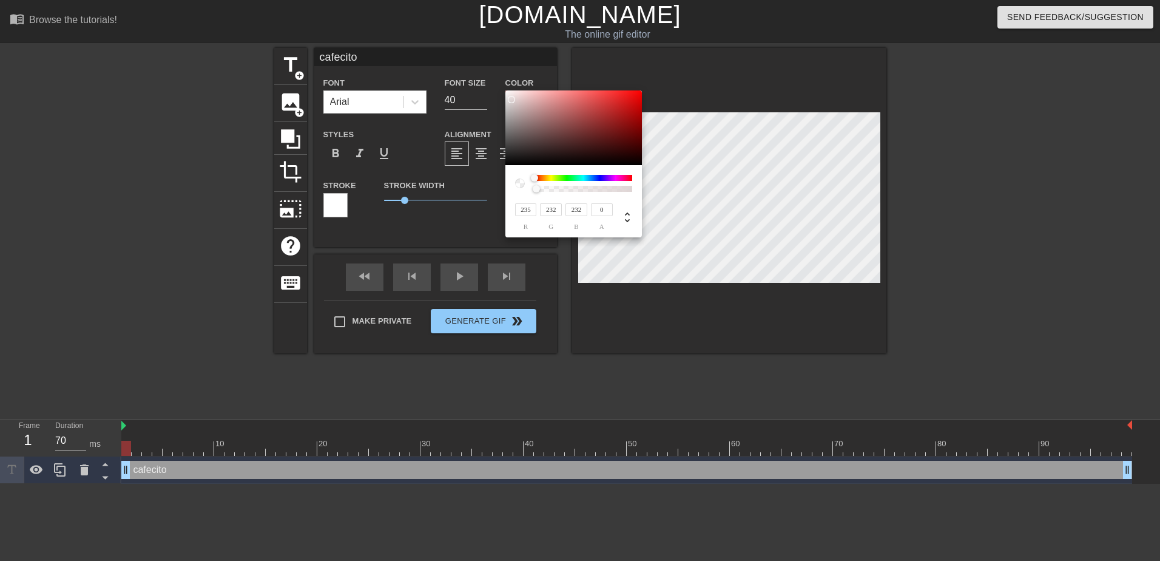
type input "252"
type input "255"
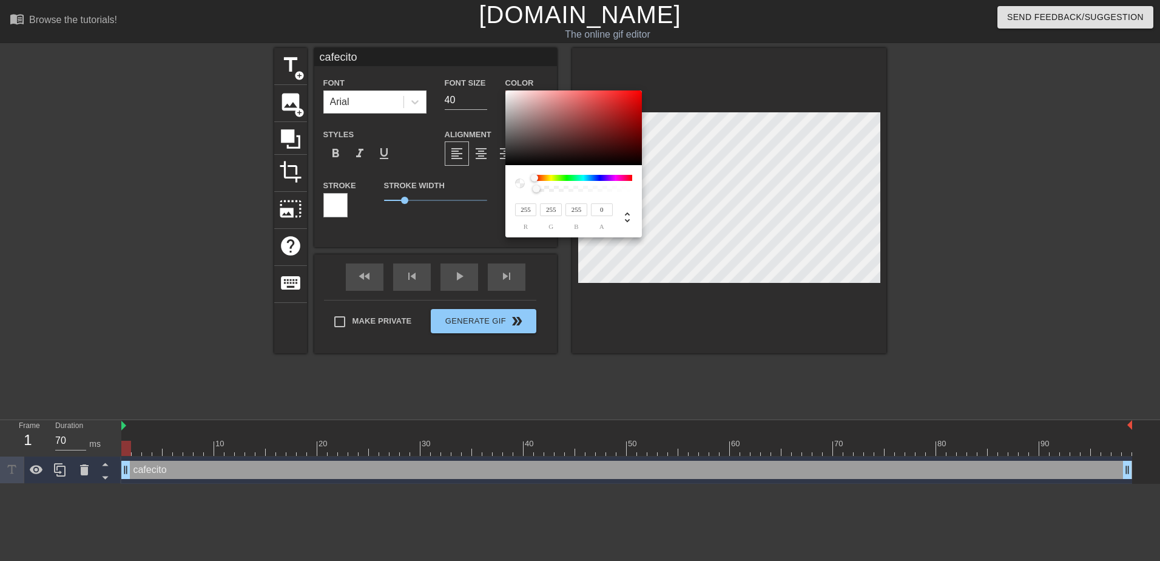
drag, startPoint x: 507, startPoint y: 163, endPoint x: 502, endPoint y: 81, distance: 82.1
click at [502, 81] on div "255 r 255 g 255 b 0 a" at bounding box center [580, 280] width 1160 height 561
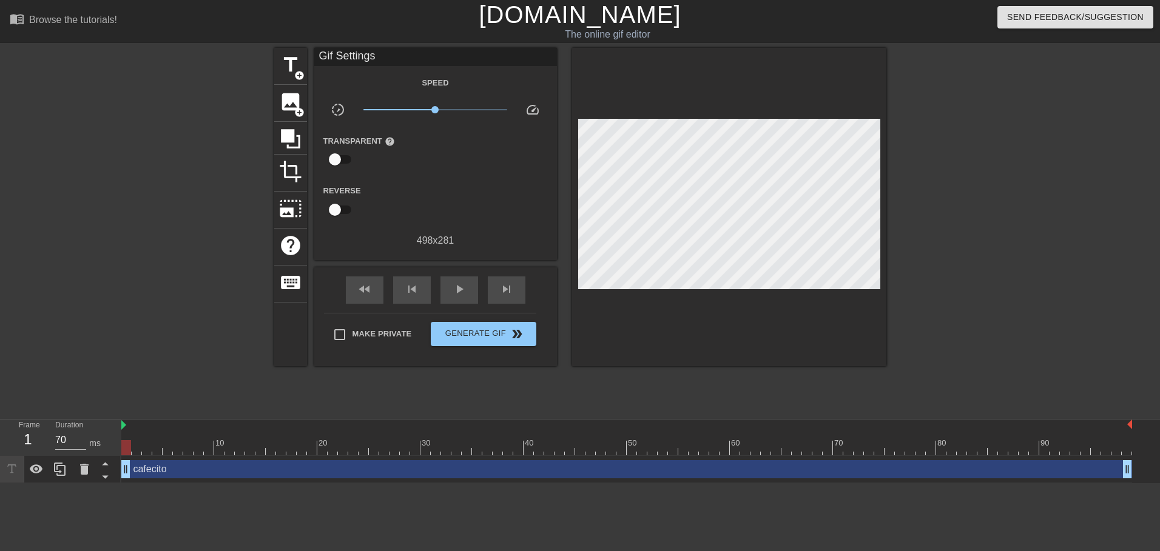
click at [173, 472] on div "cafecito drag_handle drag_handle" at bounding box center [626, 469] width 1011 height 18
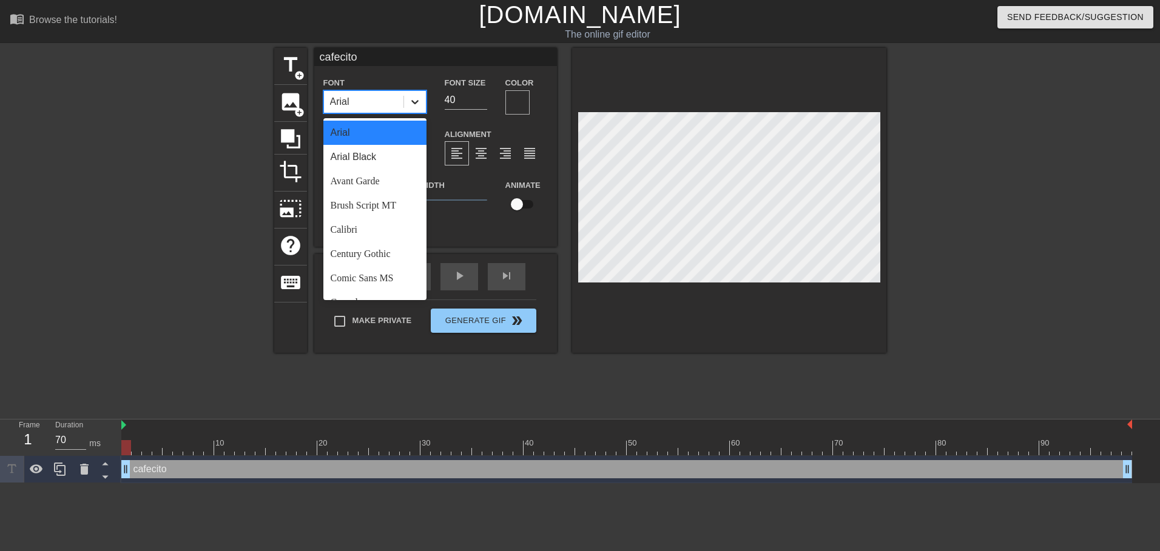
click at [413, 104] on icon at bounding box center [415, 102] width 12 height 12
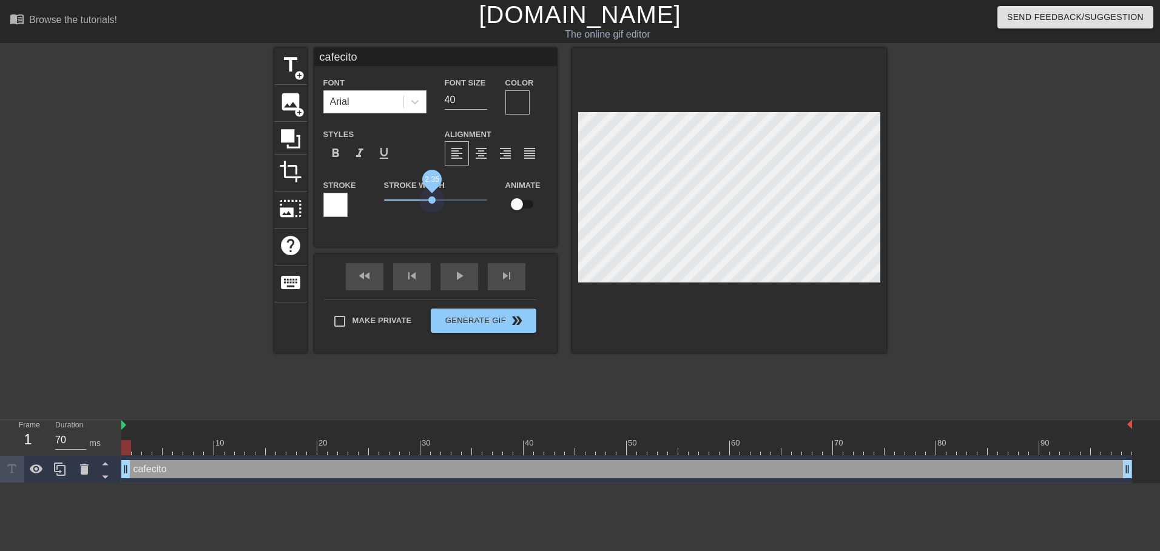
drag, startPoint x: 403, startPoint y: 201, endPoint x: 432, endPoint y: 206, distance: 29.0
click at [432, 206] on span "2.35" at bounding box center [435, 200] width 103 height 15
click at [296, 140] on icon at bounding box center [290, 138] width 23 height 23
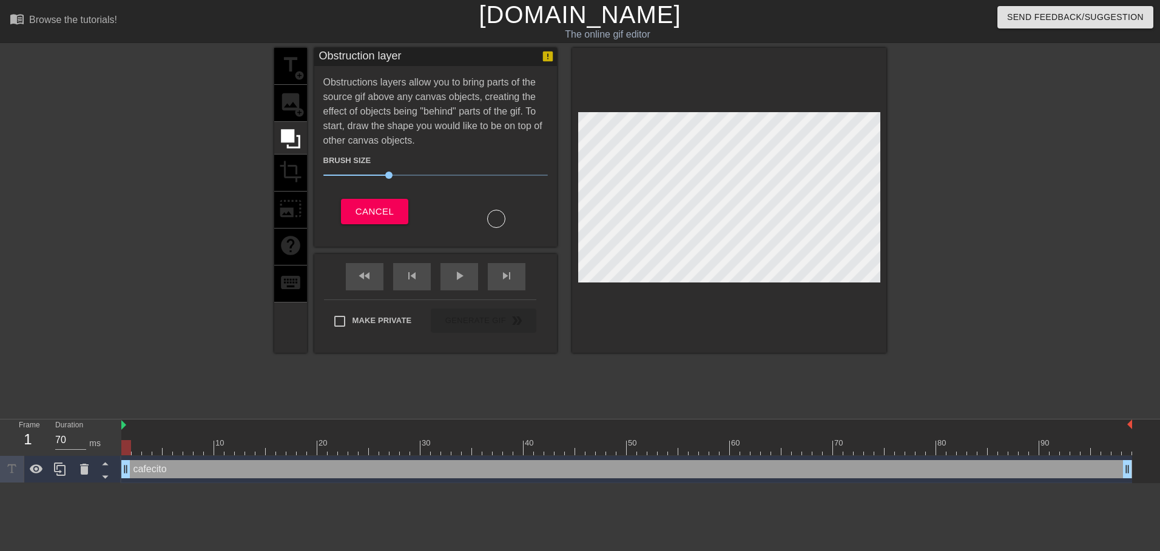
click at [286, 59] on div "title add_circle image add_circle crop photo_size_select_large help keyboard" at bounding box center [290, 200] width 33 height 305
click at [365, 209] on span "Cancel" at bounding box center [374, 212] width 38 height 16
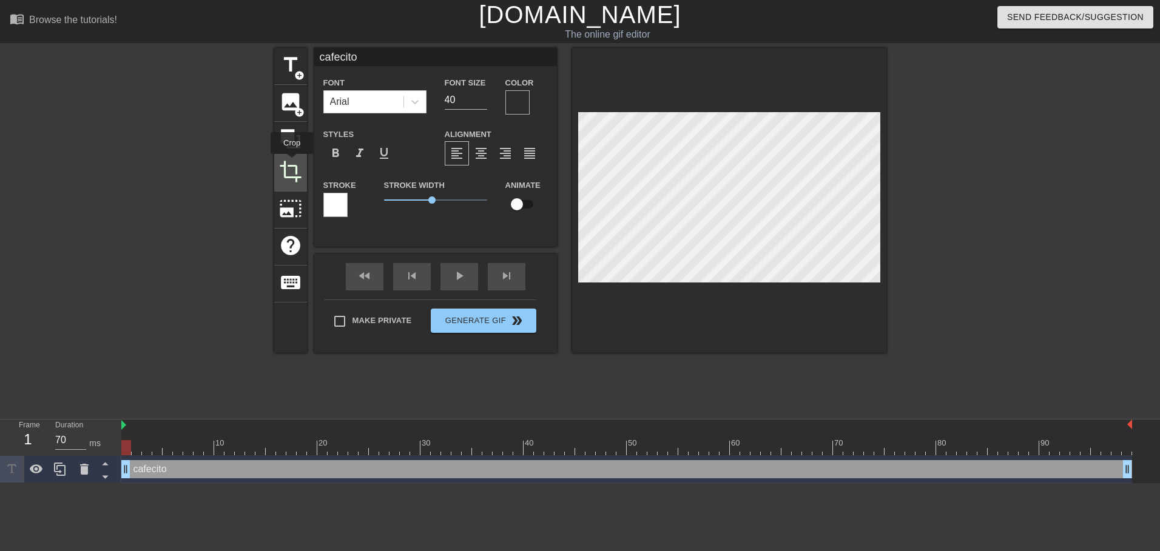
click at [292, 163] on span "crop" at bounding box center [290, 171] width 23 height 23
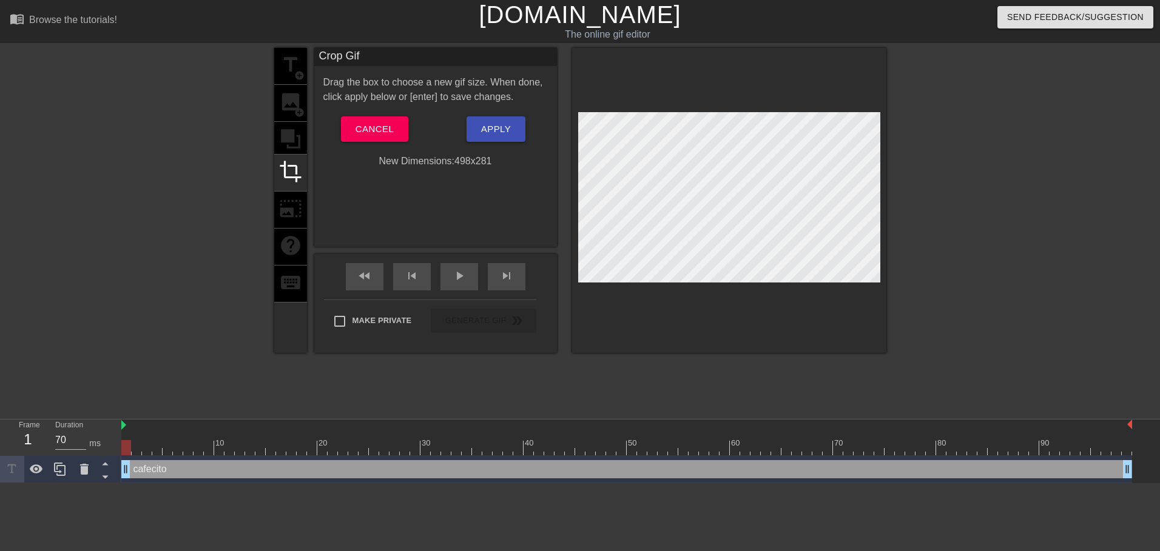
click at [690, 242] on div at bounding box center [729, 197] width 302 height 170
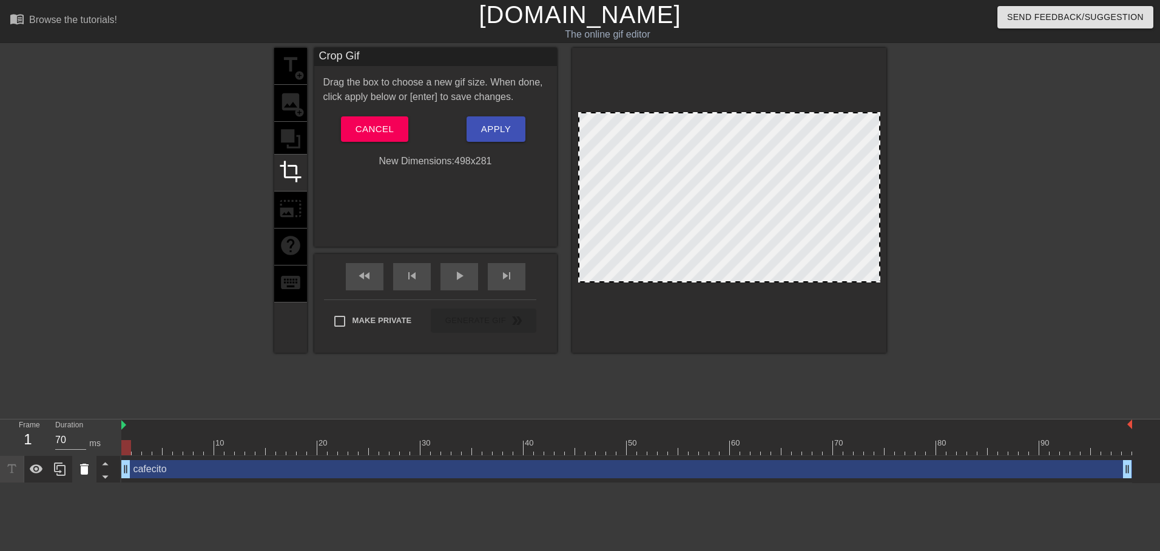
click at [84, 466] on icon at bounding box center [84, 469] width 8 height 11
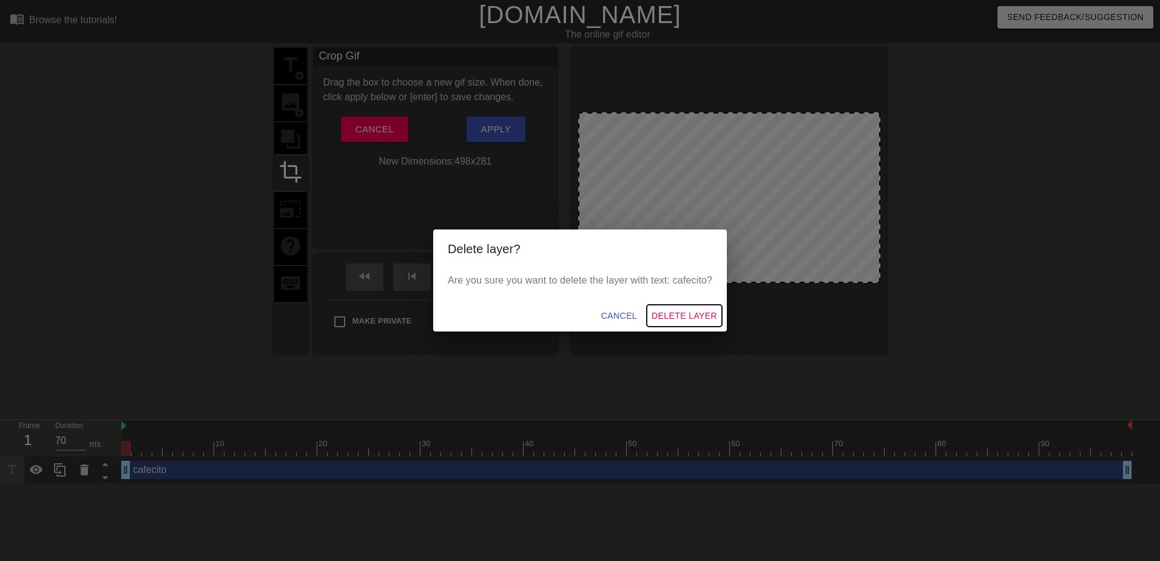
click at [673, 315] on span "Delete Layer" at bounding box center [685, 315] width 66 height 15
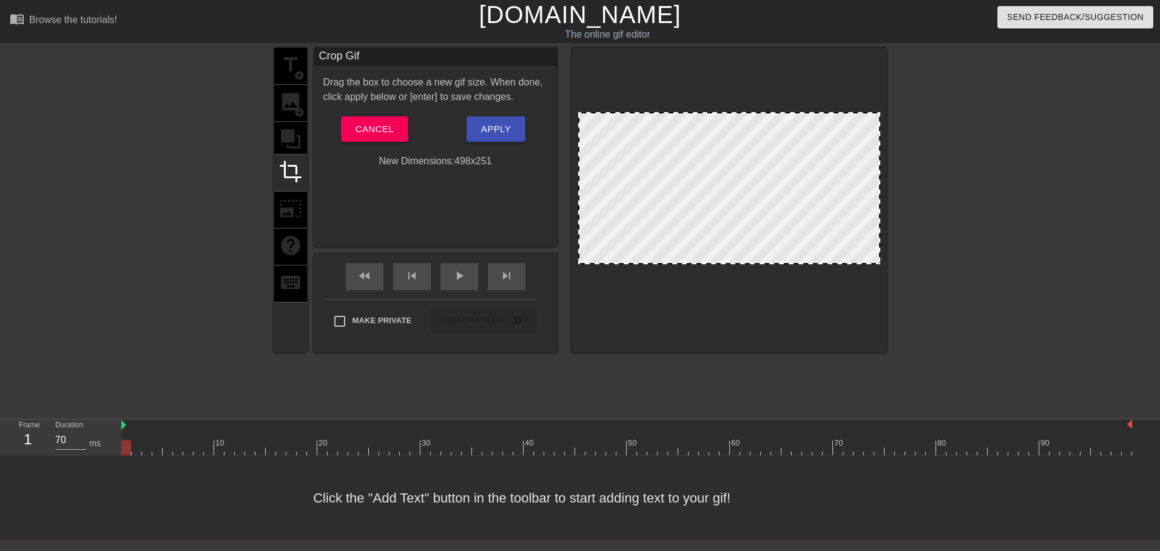
drag, startPoint x: 630, startPoint y: 280, endPoint x: 634, endPoint y: 262, distance: 18.6
drag, startPoint x: 707, startPoint y: 263, endPoint x: 716, endPoint y: 262, distance: 9.2
click at [716, 262] on div at bounding box center [729, 262] width 300 height 6
click at [493, 118] on button "Apply" at bounding box center [495, 128] width 59 height 25
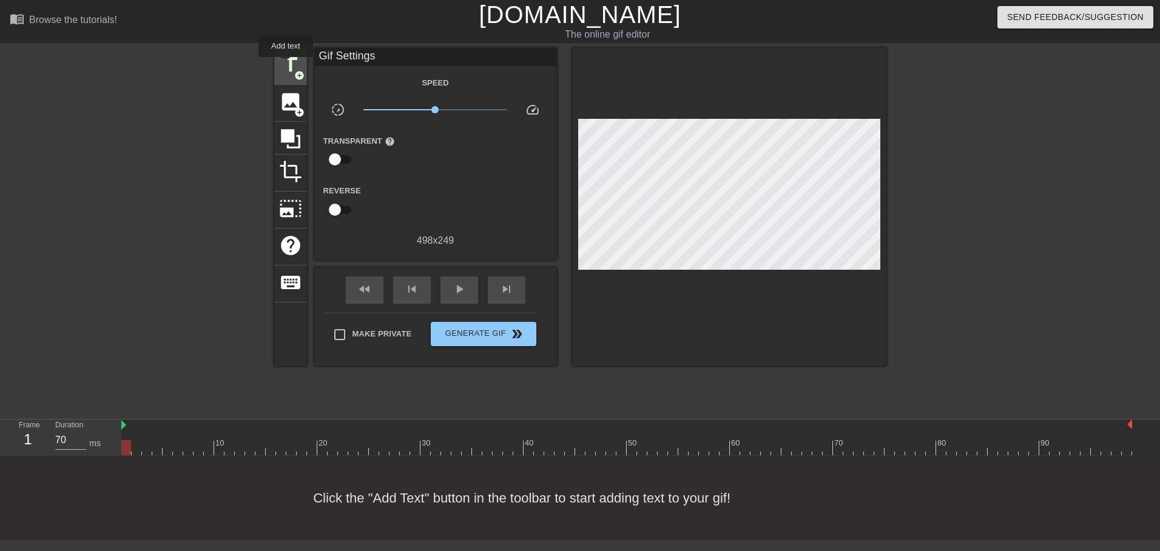
click at [286, 66] on span "title" at bounding box center [290, 64] width 23 height 23
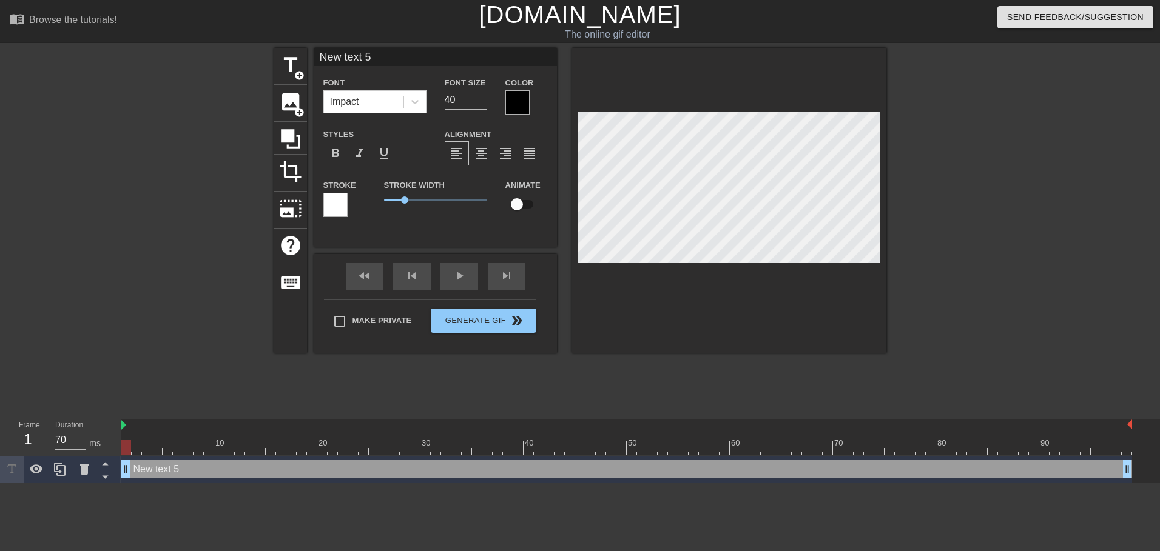
scroll to position [2, 3]
type input "L"
type textarea "L"
type input "Le"
type textarea "Le"
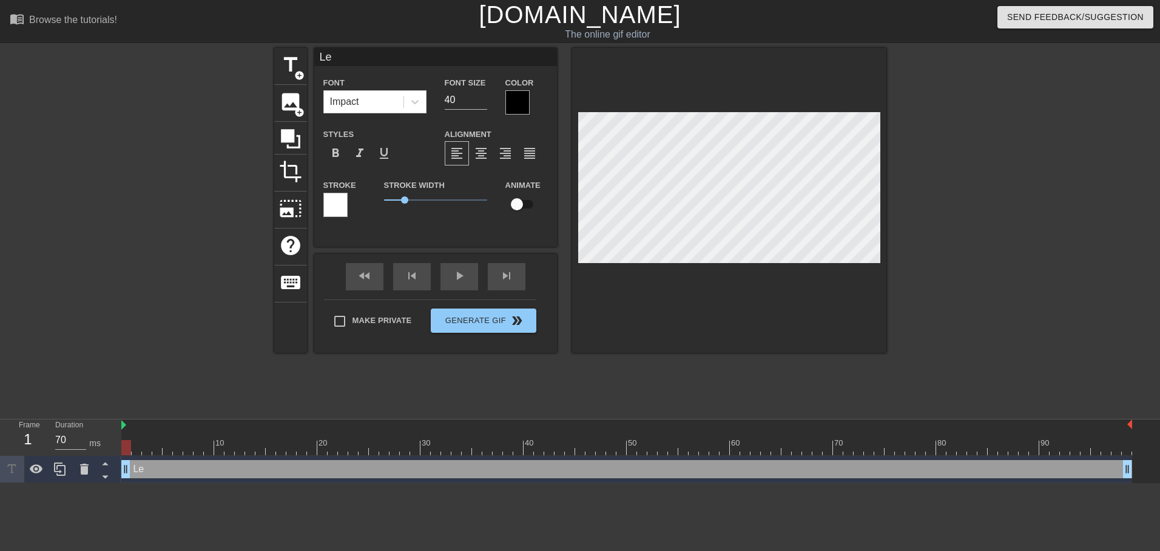
type input "Let"
type textarea "Let"
type input "Let"
type textarea "Let"
type input "Let t"
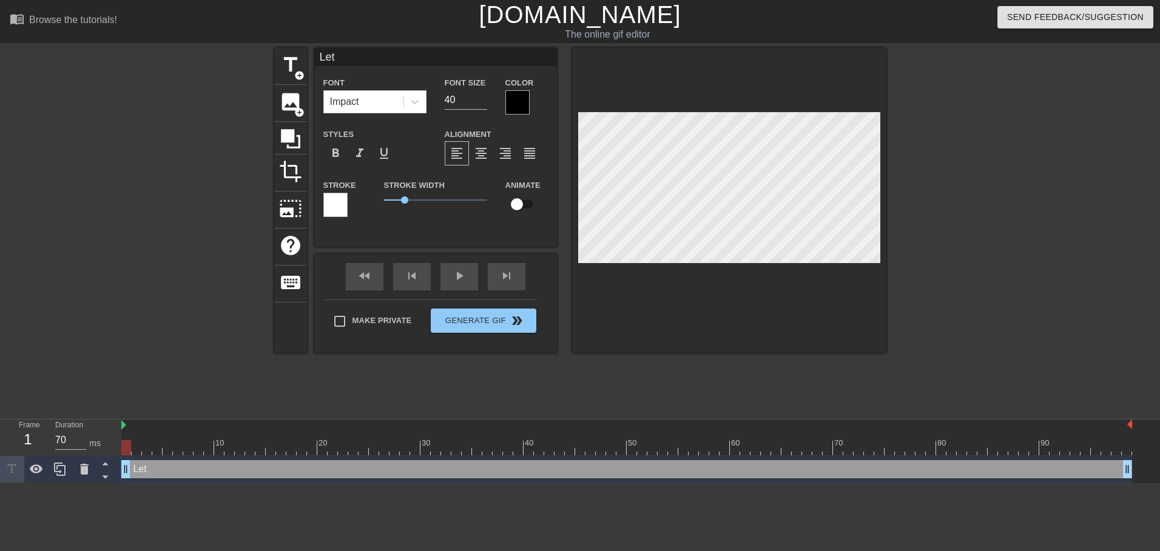
type textarea "Let t"
type input "Let th"
type textarea "Let th"
type input "Let the"
type textarea "Let the"
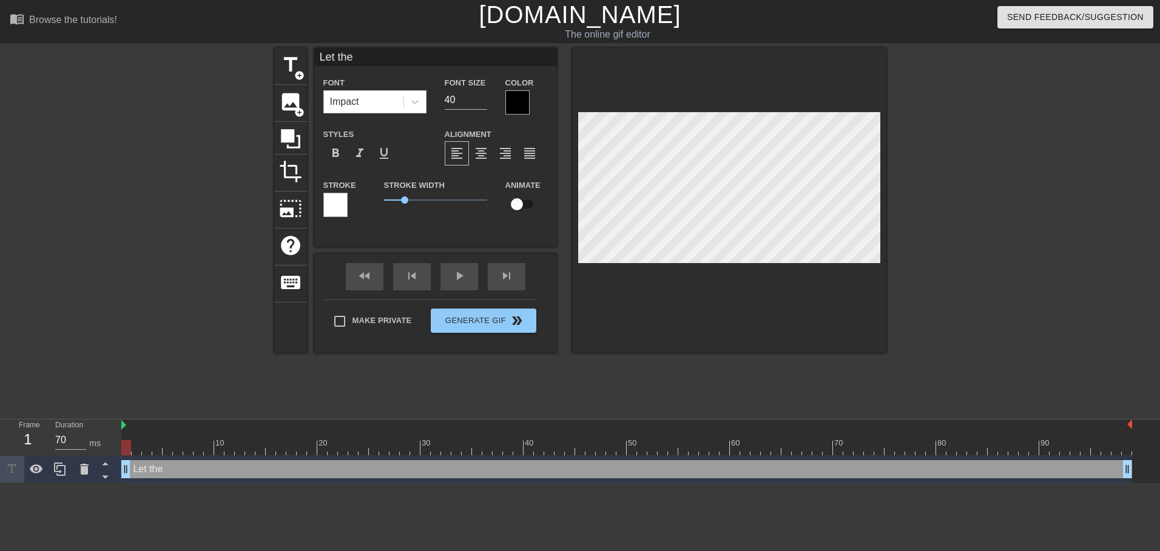
type input "Let the"
type textarea "Let the"
type input "Let the c"
type textarea "Let the c"
type input "Let the ca"
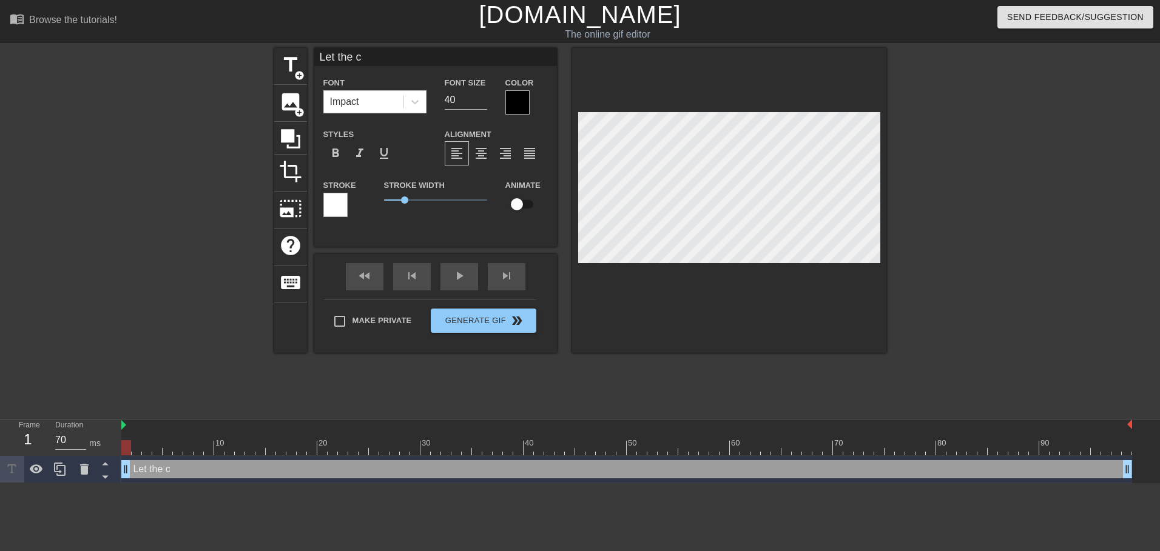
type textarea "Let the ca"
type input "Let the caf"
type textarea "Let the caf"
type input "Let the cafe"
type textarea "Let the cafe"
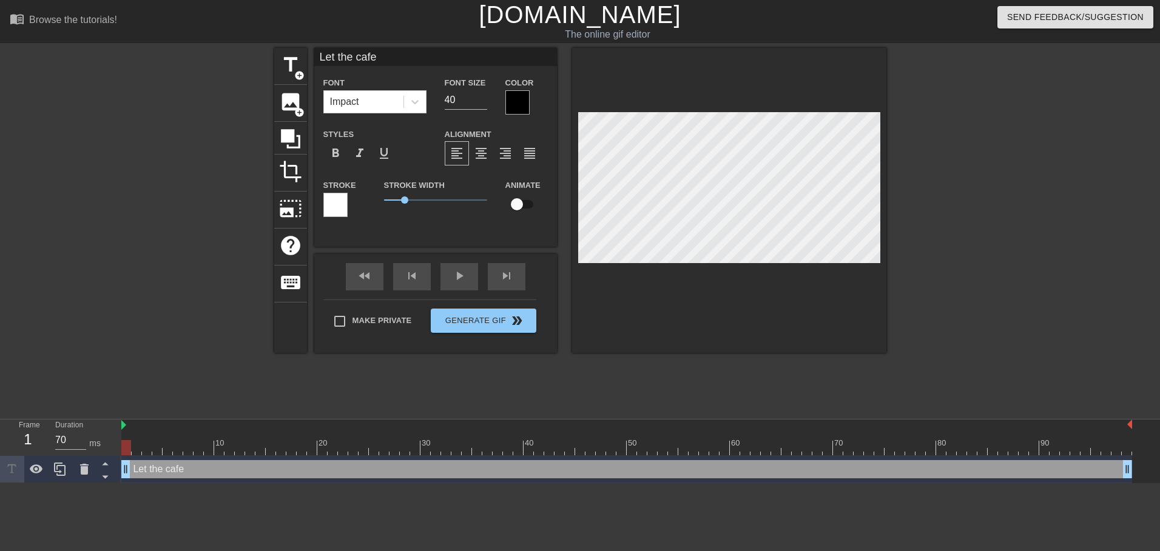
scroll to position [2, 4]
type input "Let the cafec"
type textarea "Let the cafec"
type input "Let the cafeci"
type textarea "Let the cafeci"
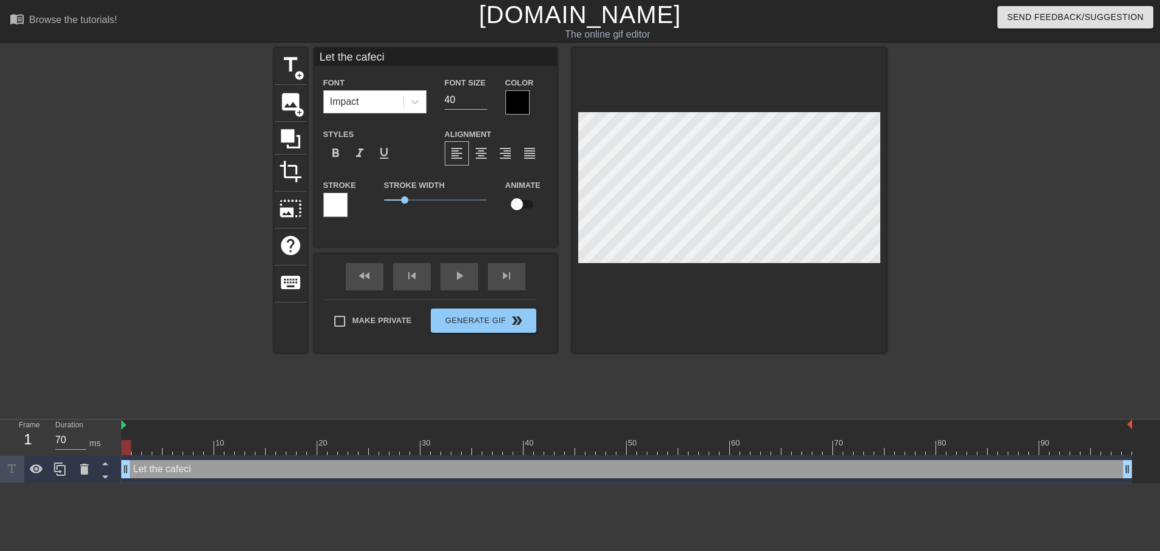
type input "Let the cafecit"
type textarea "Let the cafecit"
type input "Let the cafecito"
type textarea "Let the cafecito"
type input "Let the cafecito"
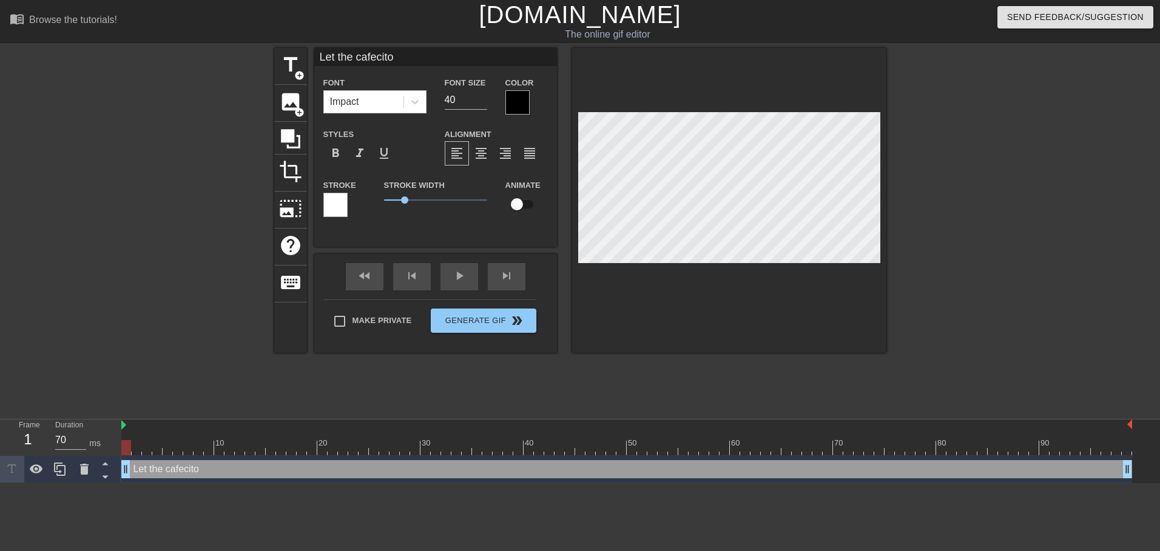
type textarea "Let the cafecito"
type input "Let the cafecito f"
type textarea "Let the cafecito f"
type input "Let the cafecito fl"
type textarea "Let the cafecito fl"
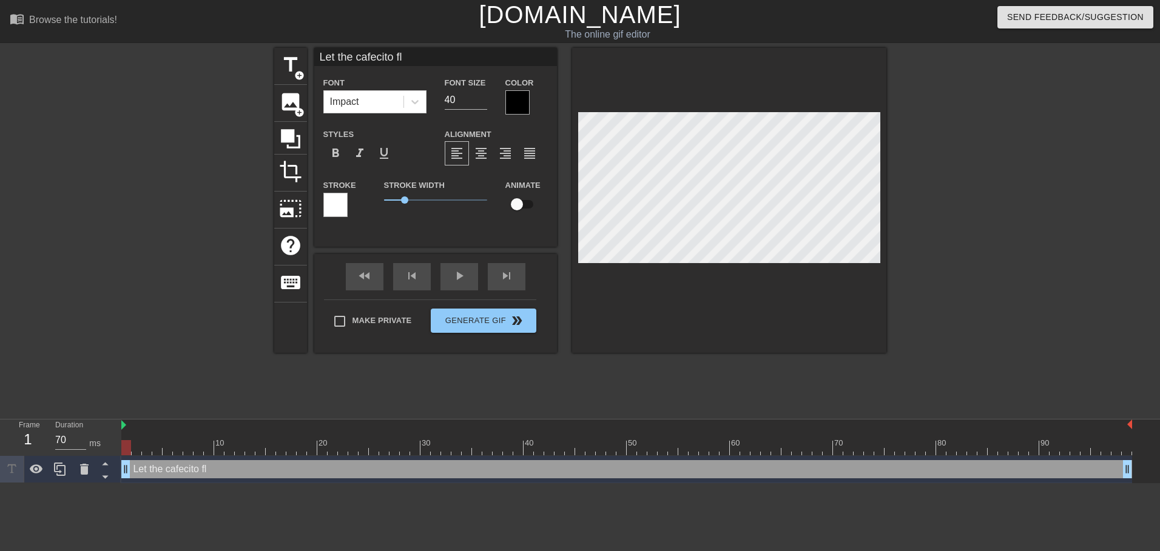
type input "Let the cafecito flo"
type textarea "Let the cafecito flo"
type input "Let the cafecito flow"
type textarea "Let the cafecito flow"
type input "Let the cafecito flow"
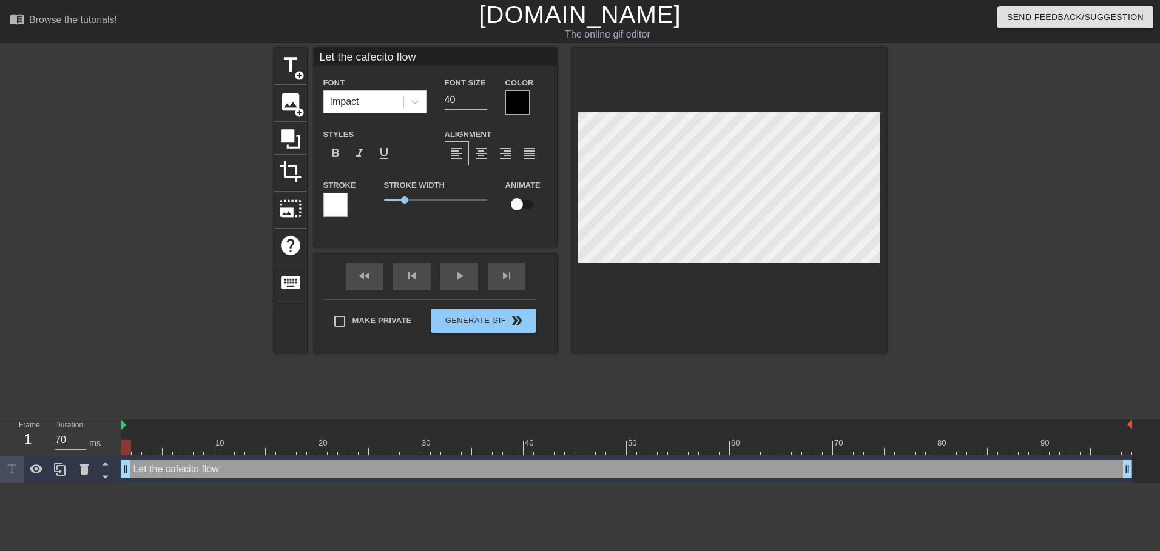
type textarea "Let the cafecito flow"
type input "Let the cafecito flow t"
type textarea "Let the cafecito flow t"
type input "Let the cafecito flow th"
type textarea "Let the cafecito flow th"
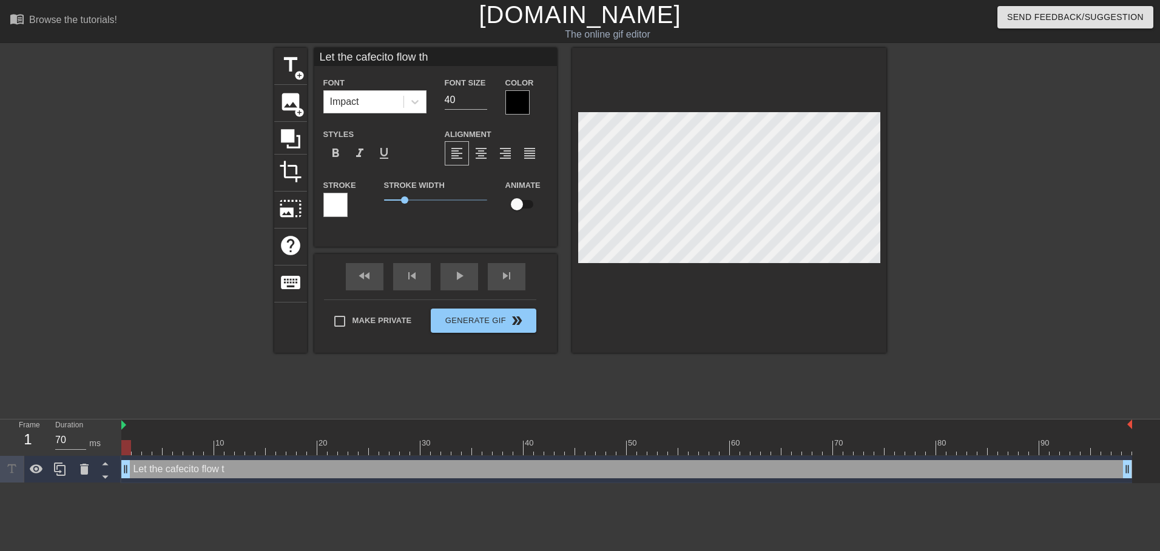
type input "Let the cafecito flow thr"
type textarea "Let the cafecito flow thr"
type input "Let the cafecito flow thro"
type textarea "Let the cafecito flow thro"
type input "Let the cafecito flow throu"
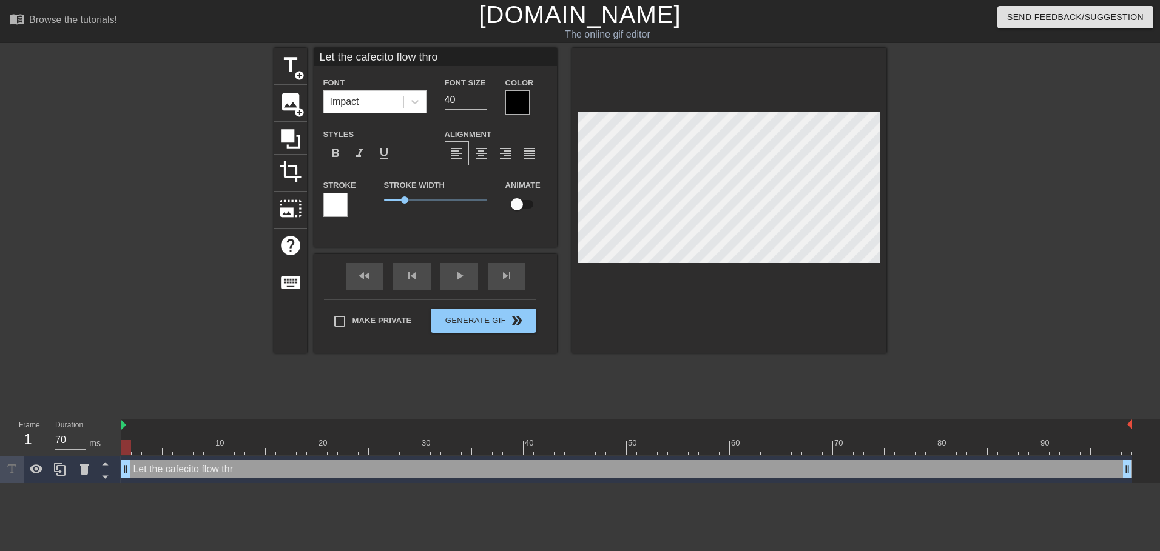
type textarea "Let the cafecito flow throu"
type input "Let the cafecito flow throug"
type textarea "Let the cafecito flow throug"
type input "Let the cafecito flow through"
type textarea "Let the cafecito flow through"
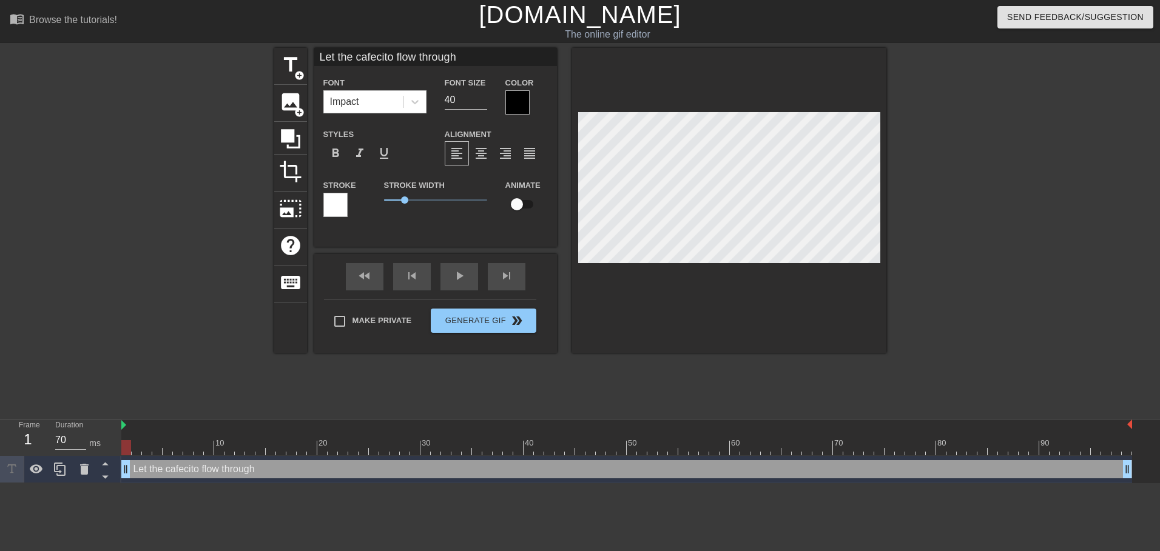
type input "Let the cafecito flow through"
type textarea "Let the cafecito flow through"
type input "Let the cafecito flow through y"
type textarea "Let the cafecito flow through y"
type input "Let the cafecito flow through yo"
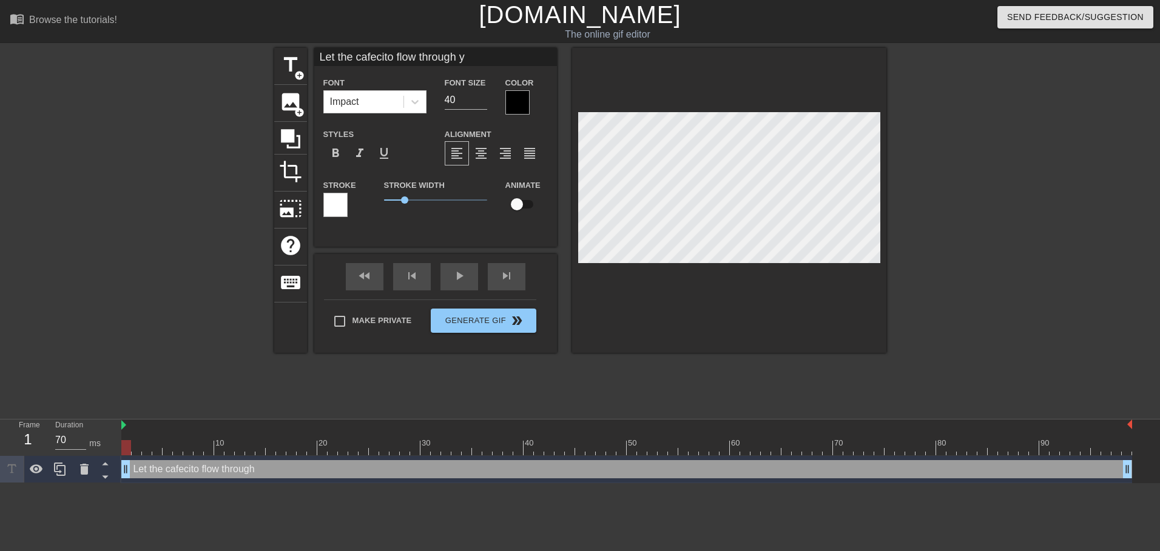
type textarea "Let the cafecito flow through yo"
type input "Let the cafecito flow through you"
type textarea "Let the cafecito flow through you"
click at [485, 104] on input "39" at bounding box center [466, 99] width 42 height 19
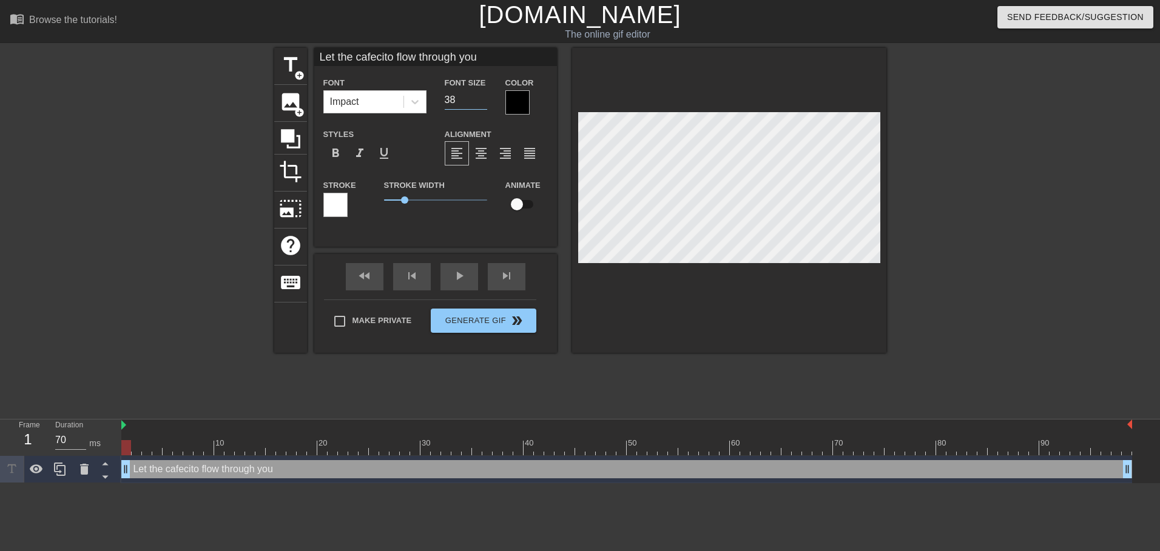
click at [485, 104] on input "38" at bounding box center [466, 99] width 42 height 19
click at [485, 104] on input "37" at bounding box center [466, 99] width 42 height 19
click at [485, 104] on input "36" at bounding box center [466, 99] width 42 height 19
click at [485, 104] on input "35" at bounding box center [466, 99] width 42 height 19
click at [409, 101] on icon at bounding box center [415, 102] width 12 height 12
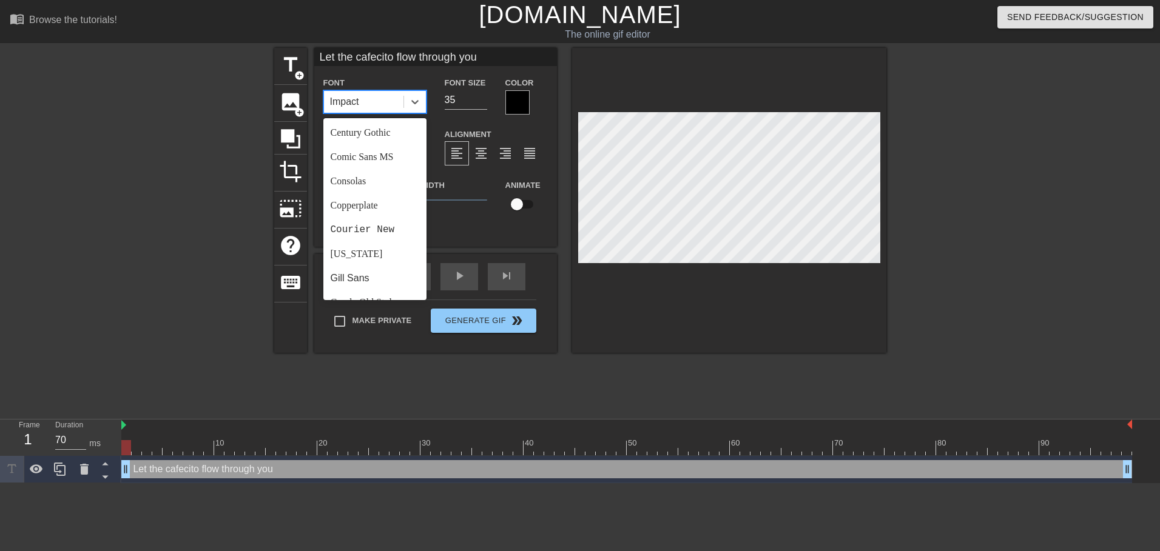
scroll to position [0, 0]
click at [358, 133] on div "Arial" at bounding box center [374, 133] width 103 height 24
drag, startPoint x: 420, startPoint y: 99, endPoint x: 413, endPoint y: 105, distance: 9.1
click at [420, 99] on icon at bounding box center [415, 102] width 12 height 12
click at [374, 163] on div "Arial Black" at bounding box center [374, 157] width 103 height 24
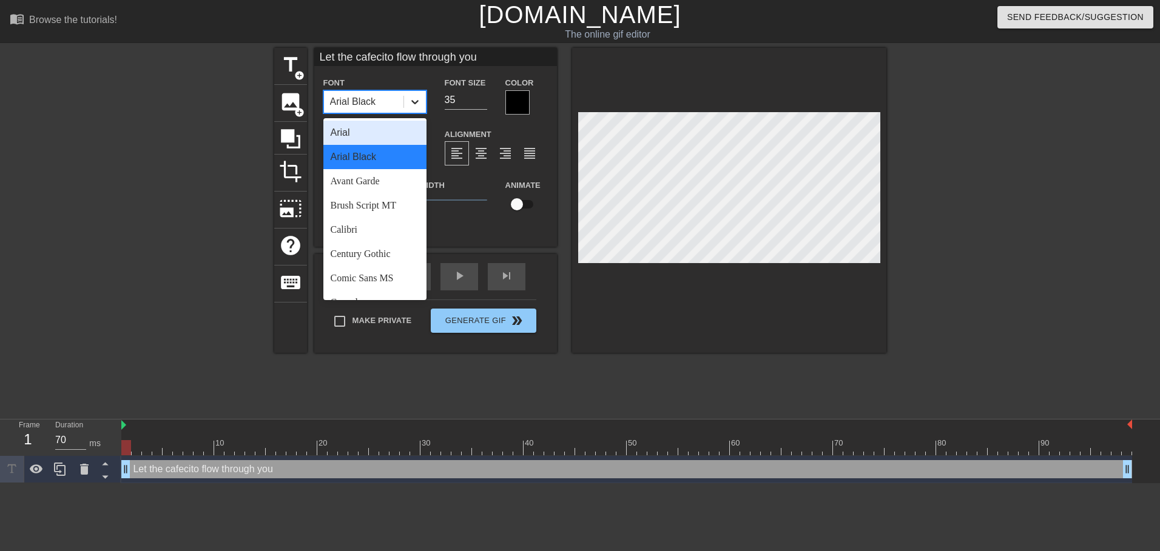
click at [420, 96] on icon at bounding box center [415, 102] width 12 height 12
click at [356, 134] on div "Arial" at bounding box center [374, 133] width 103 height 24
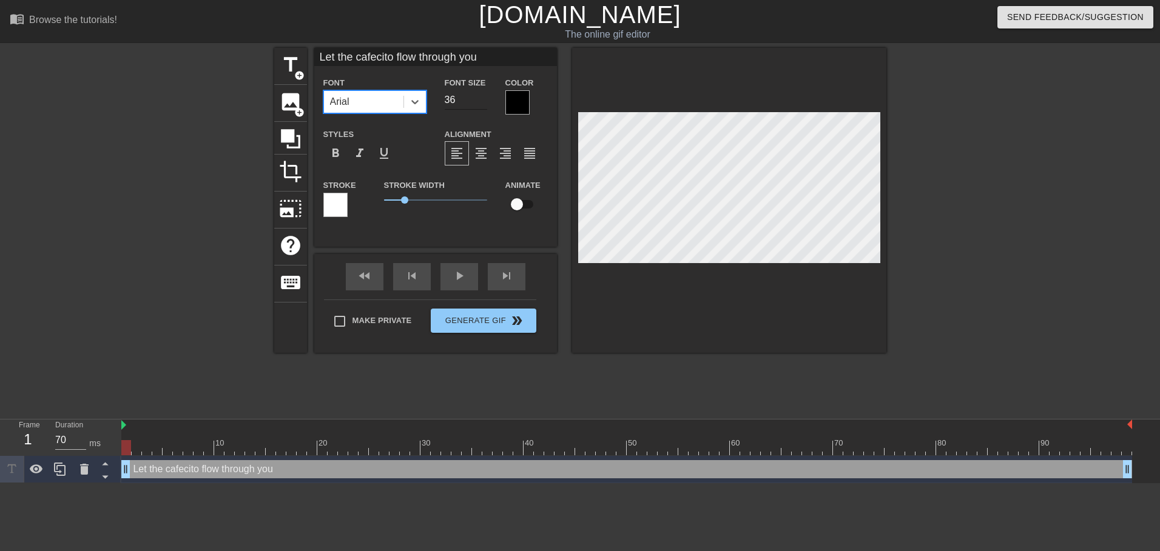
click at [483, 97] on input "36" at bounding box center [466, 99] width 42 height 19
click at [483, 103] on input "35" at bounding box center [466, 99] width 42 height 19
click at [483, 103] on input "34" at bounding box center [466, 99] width 42 height 19
click at [483, 103] on input "33" at bounding box center [466, 99] width 42 height 19
click at [483, 103] on input "32" at bounding box center [466, 99] width 42 height 19
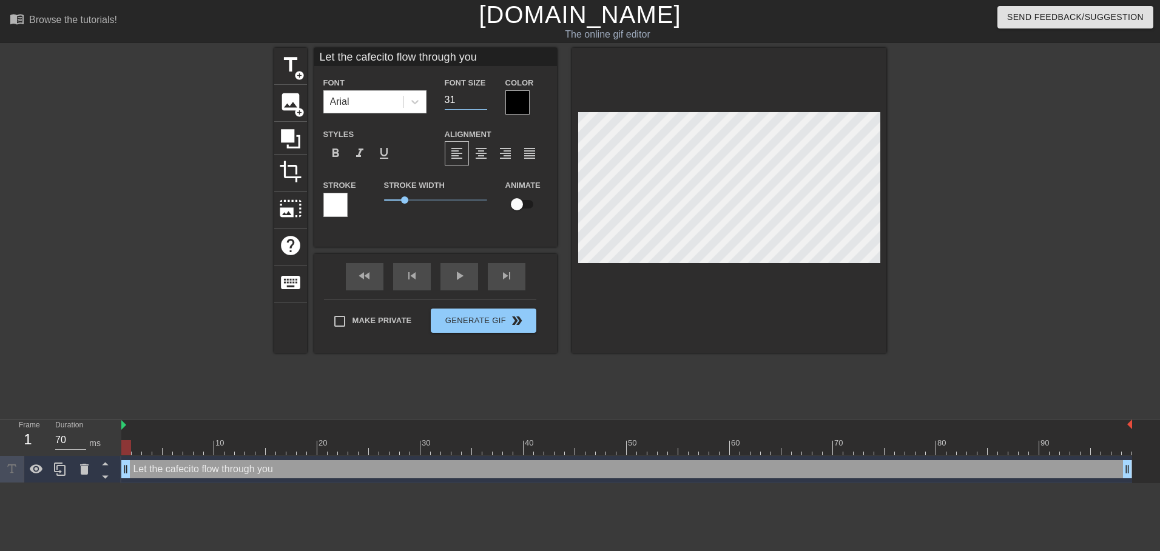
type input "31"
click at [483, 103] on input "31" at bounding box center [466, 99] width 42 height 19
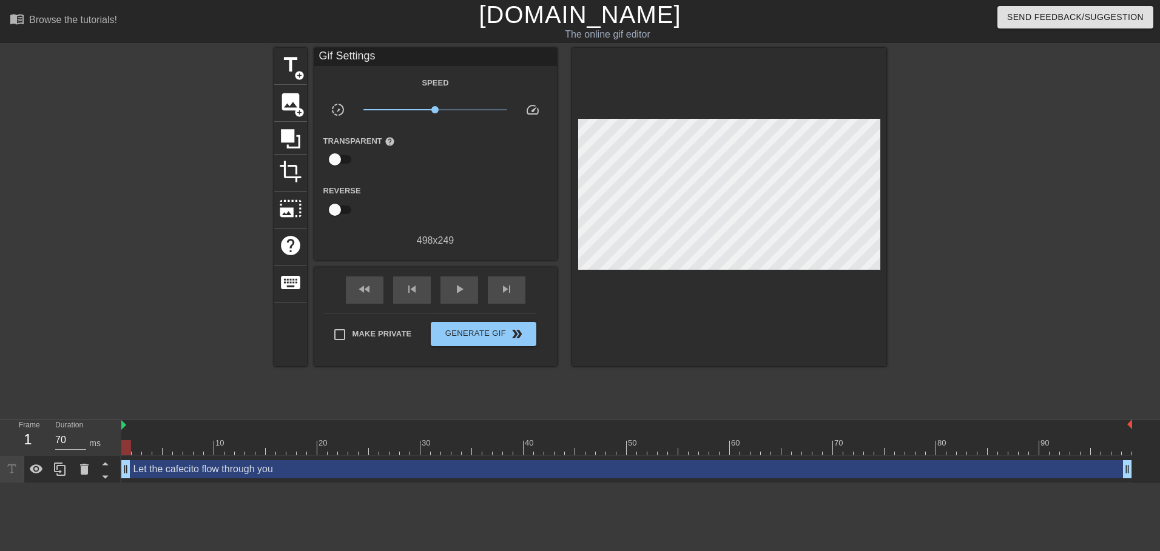
click at [234, 471] on div "Let the cafecito flow through you drag_handle drag_handle" at bounding box center [626, 469] width 1011 height 18
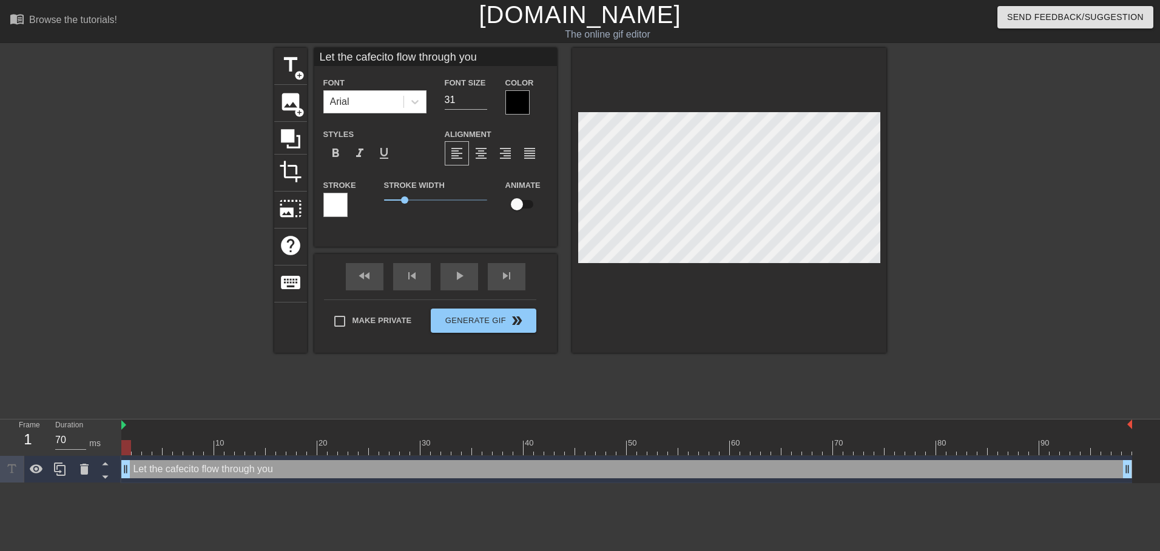
scroll to position [2, 2]
click at [517, 95] on div at bounding box center [517, 102] width 24 height 24
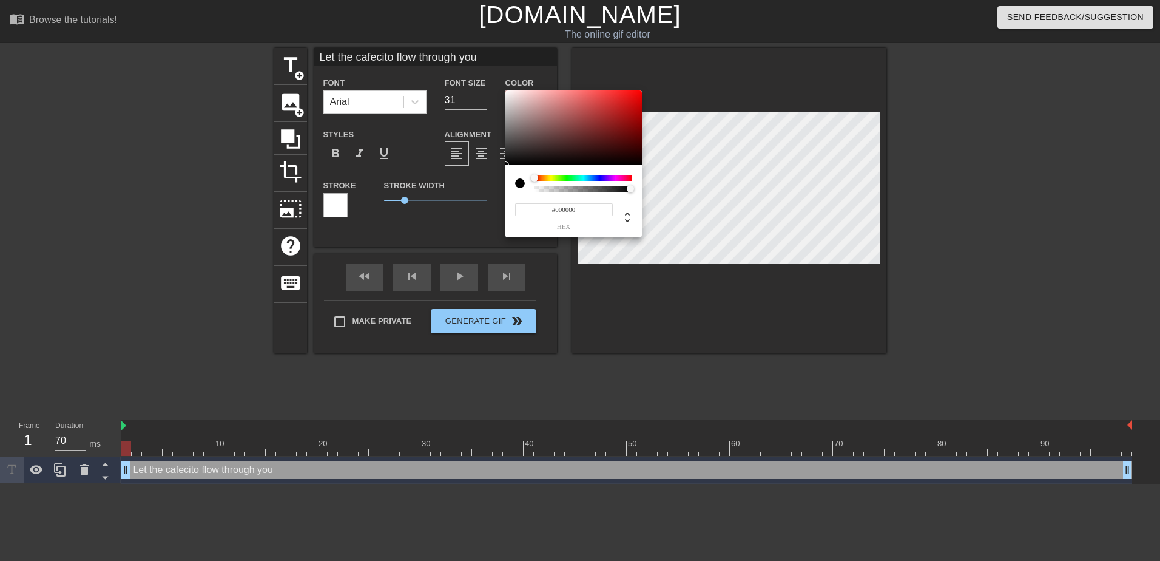
type input "0"
drag, startPoint x: 630, startPoint y: 189, endPoint x: 528, endPoint y: 190, distance: 101.9
click at [528, 190] on div at bounding box center [573, 183] width 117 height 17
type input "9"
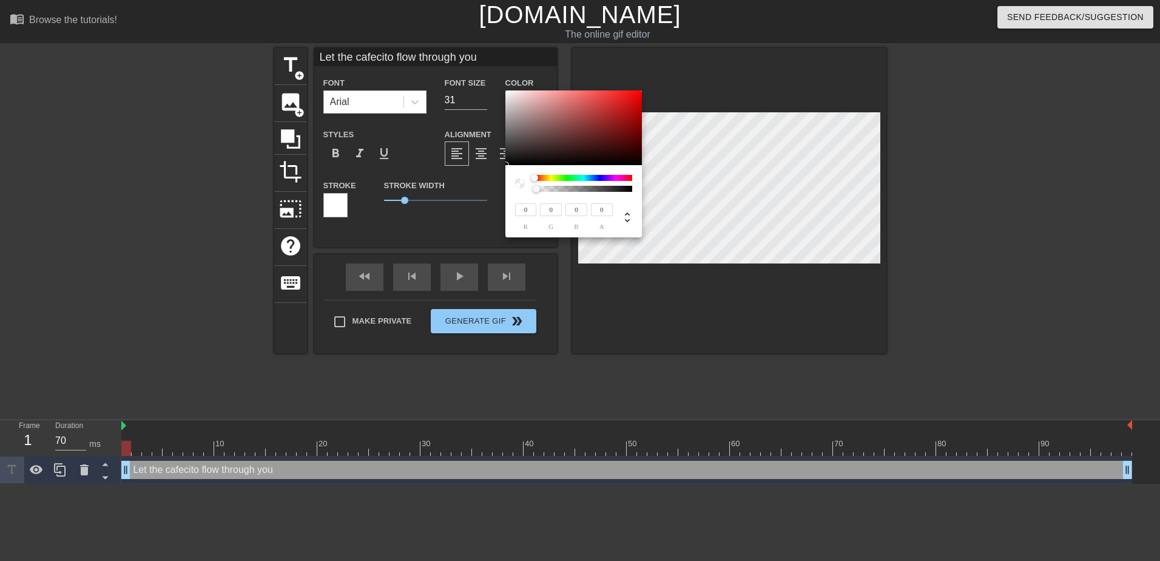
type input "9"
type input "11"
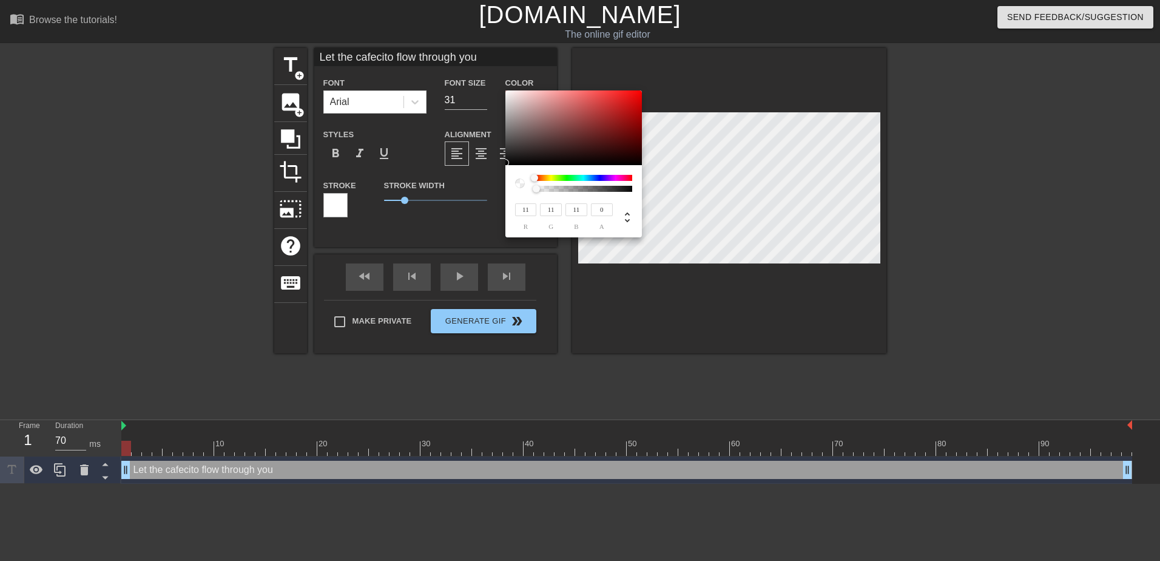
type input "25"
type input "60"
type input "59"
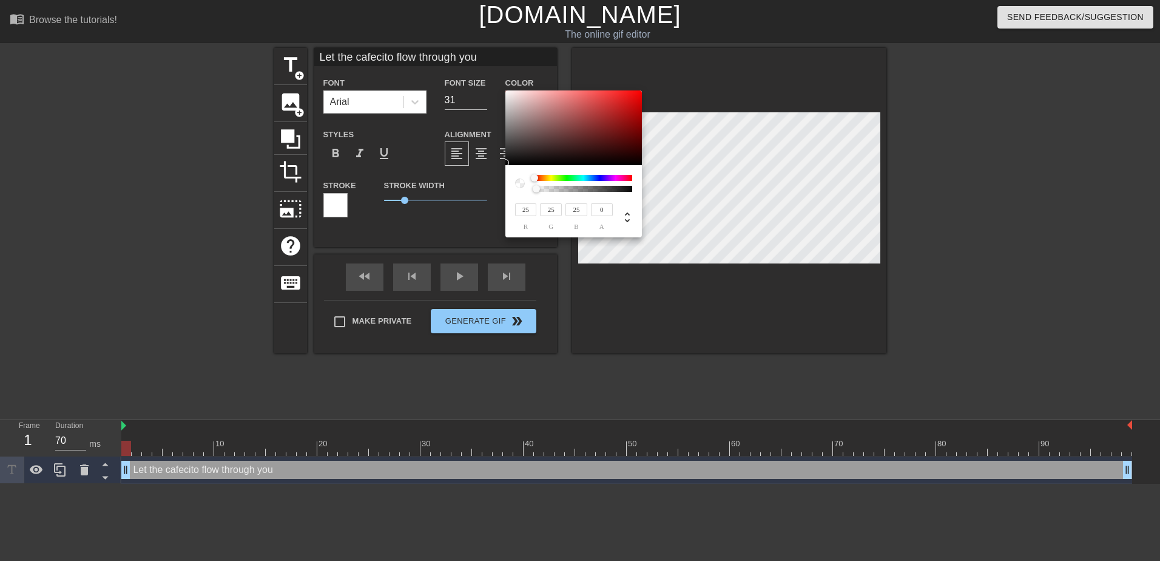
type input "59"
type input "91"
type input "89"
type input "153"
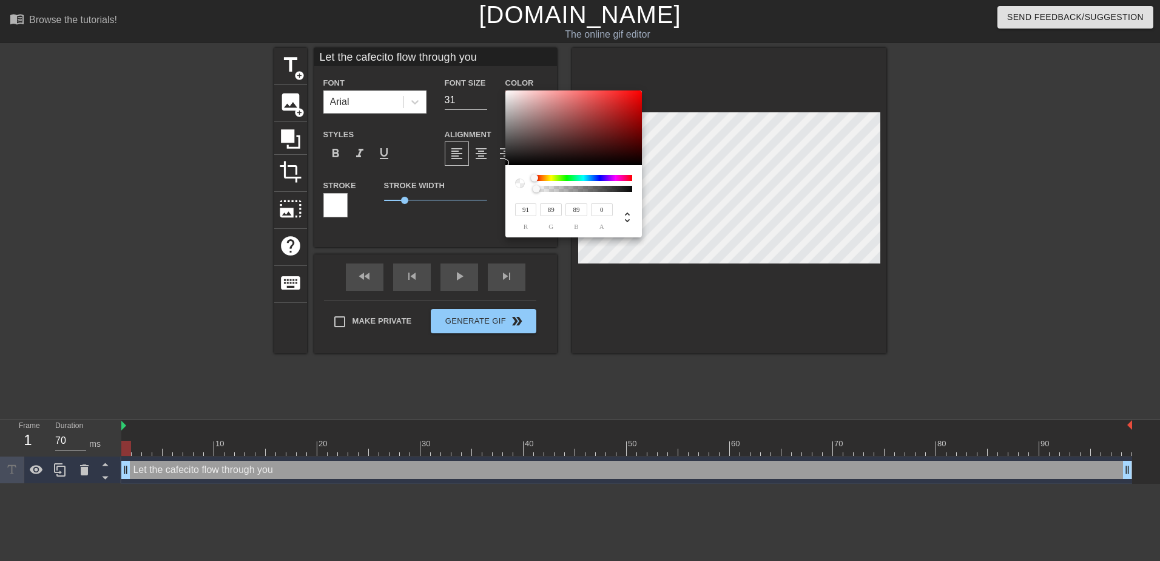
type input "151"
type input "192"
type input "149"
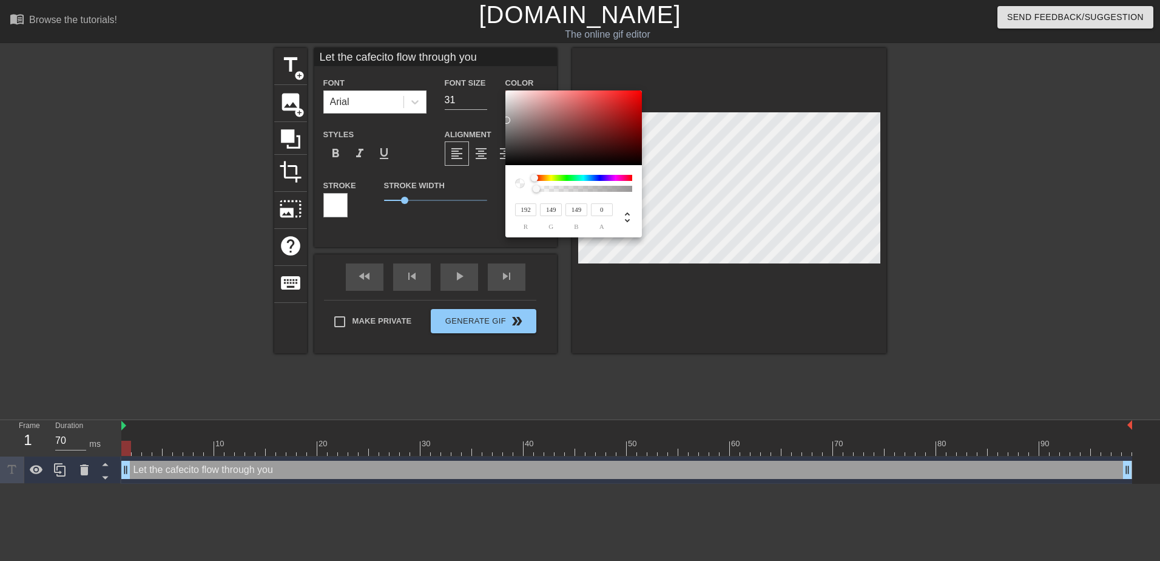
type input "213"
type input "165"
type input "233"
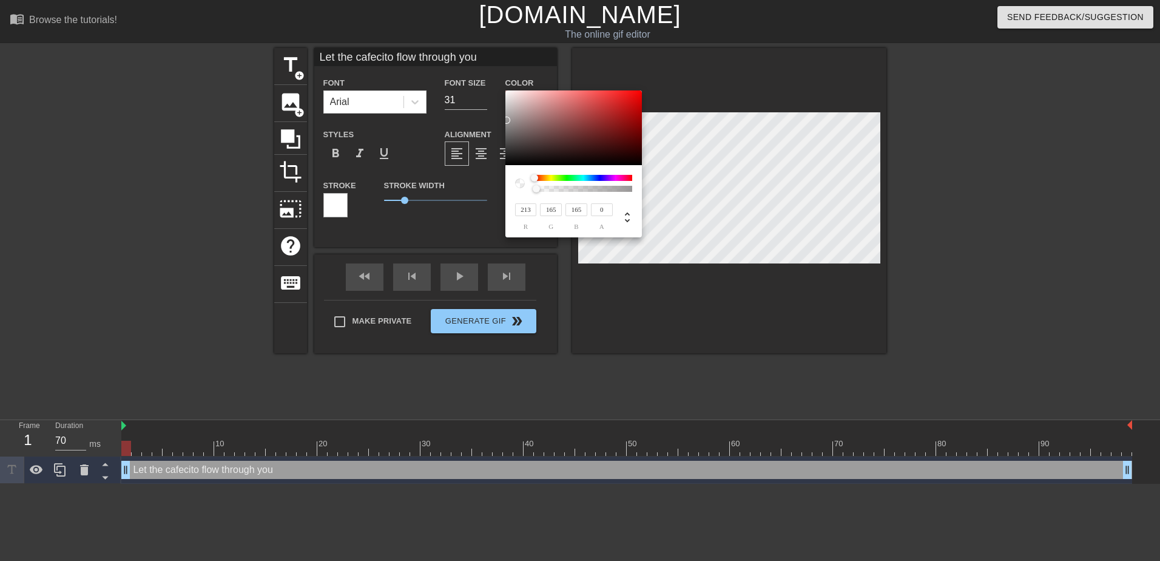
type input "233"
type input "246"
type input "255"
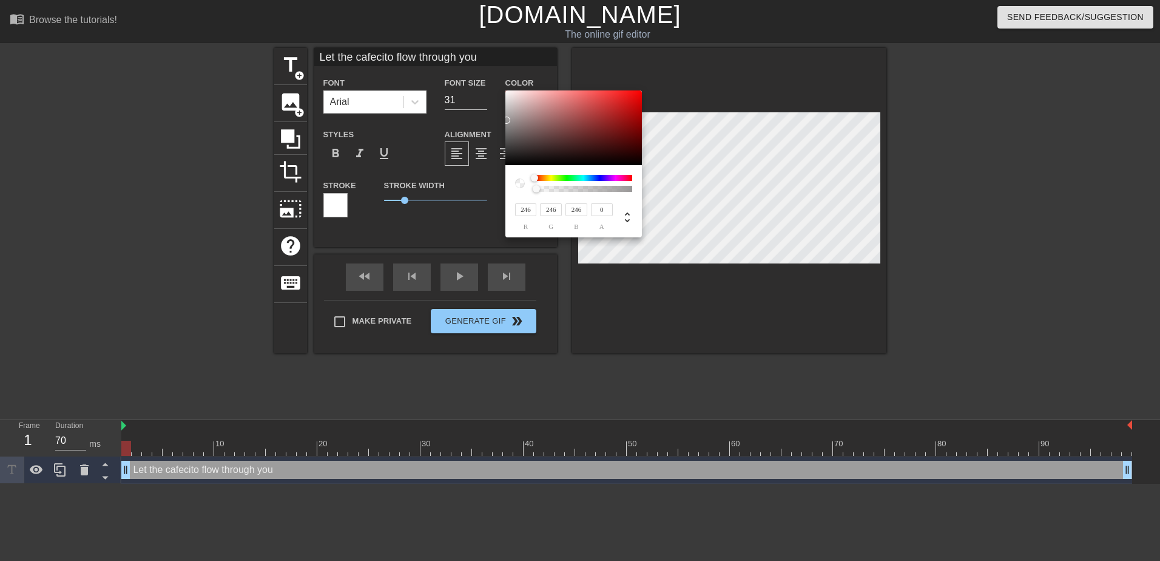
type input "255"
drag, startPoint x: 507, startPoint y: 163, endPoint x: 503, endPoint y: 82, distance: 80.2
click at [503, 82] on div "255 r 255 g 255 b 0 a" at bounding box center [580, 280] width 1160 height 561
type input "242"
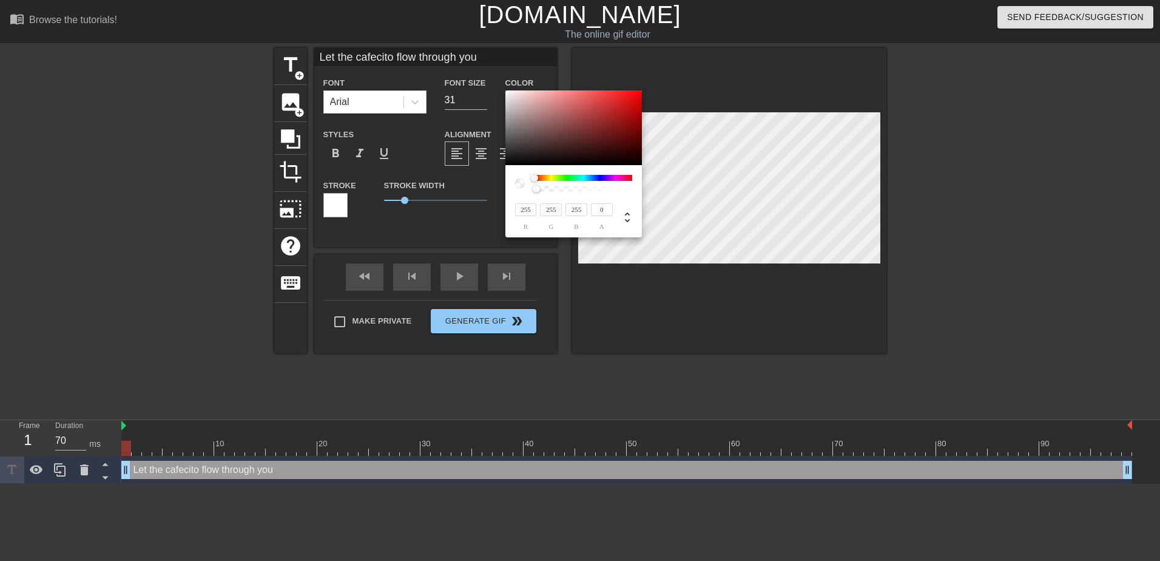
type input "239"
click at [507, 94] on div at bounding box center [510, 97] width 7 height 7
type input "255"
type input "252"
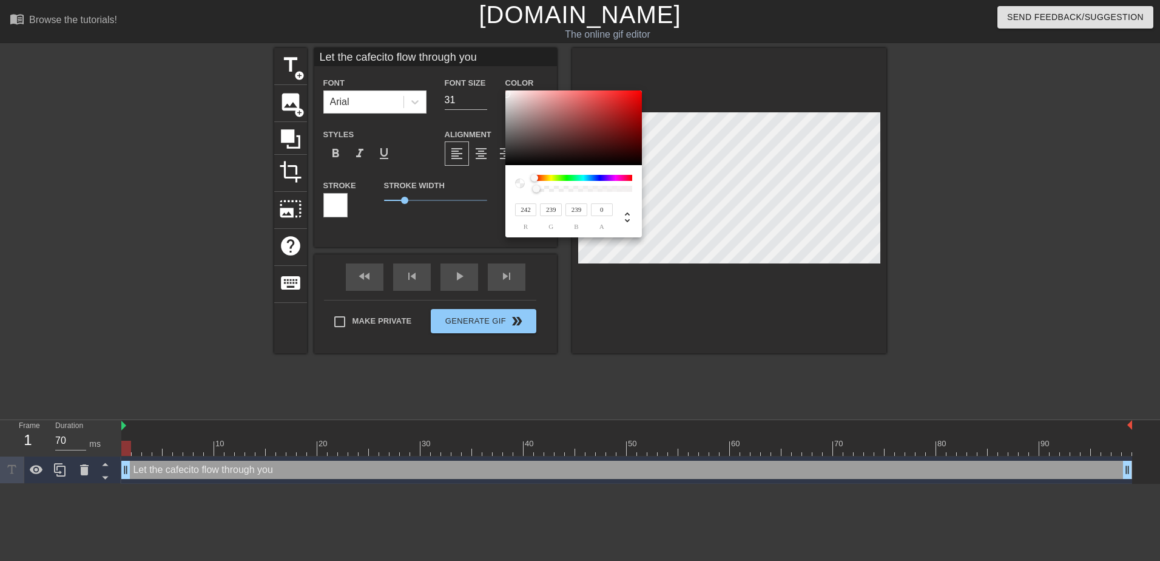
type input "252"
click at [507, 90] on div at bounding box center [506, 90] width 7 height 7
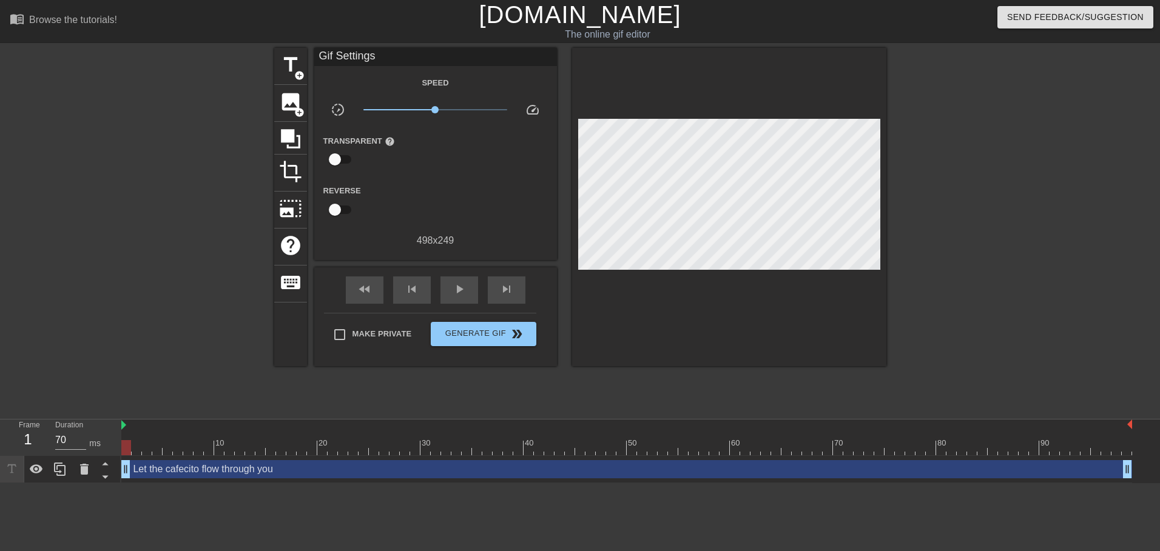
click at [203, 473] on div "Let the cafecito flow through you drag_handle drag_handle" at bounding box center [626, 469] width 1011 height 18
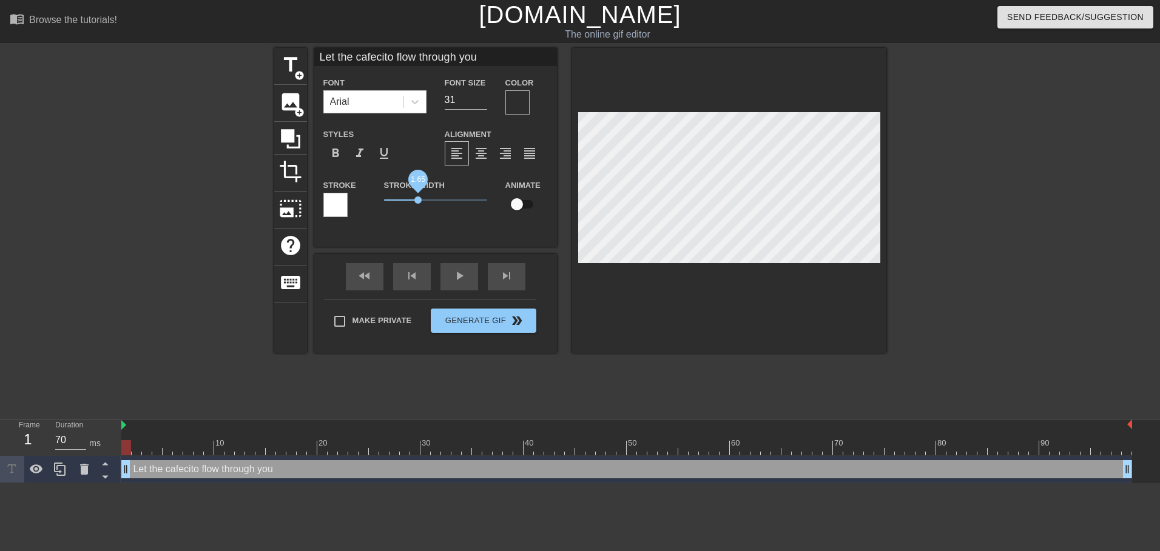
drag, startPoint x: 406, startPoint y: 198, endPoint x: 418, endPoint y: 201, distance: 11.8
click at [418, 201] on span "1.65" at bounding box center [417, 200] width 7 height 7
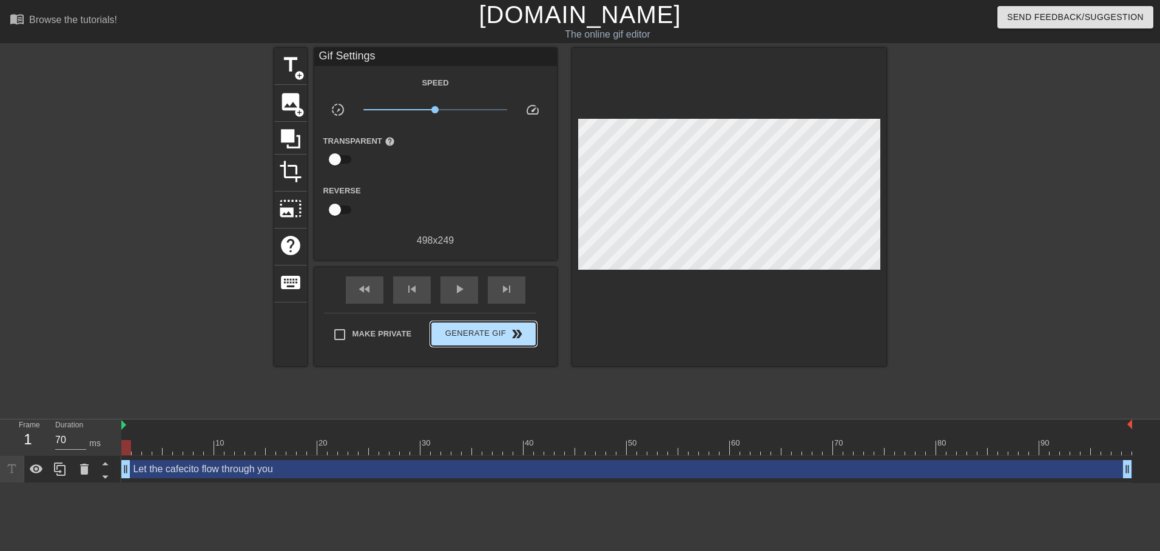
click at [463, 319] on div "Make Private Generate Gif double_arrow" at bounding box center [430, 337] width 212 height 48
click at [478, 340] on button "Generate Gif double_arrow" at bounding box center [483, 334] width 105 height 24
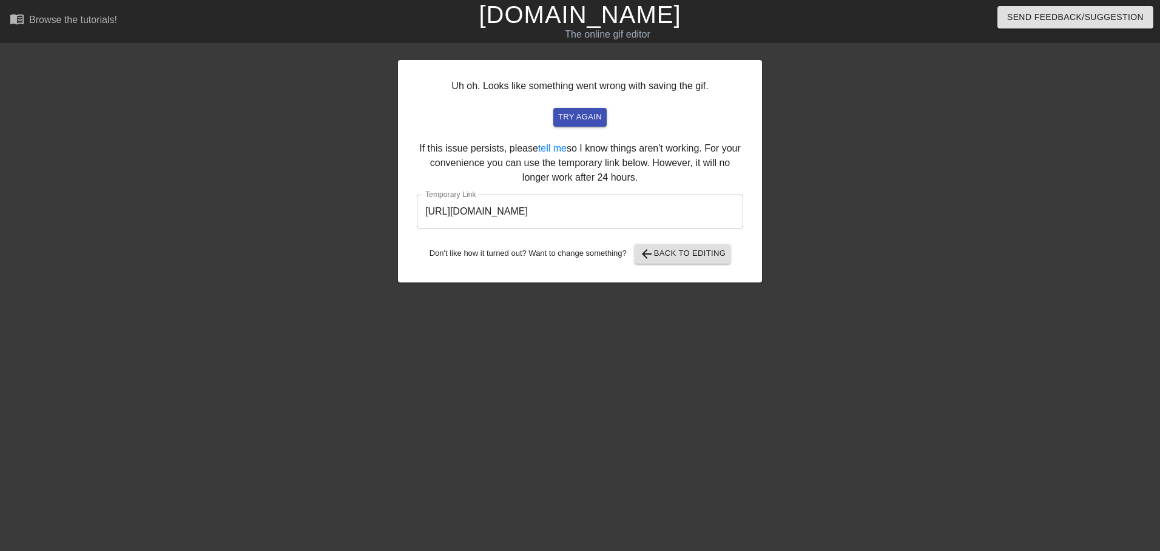
click at [639, 212] on input "[URL][DOMAIN_NAME]" at bounding box center [580, 212] width 326 height 34
